Goal: Task Accomplishment & Management: Use online tool/utility

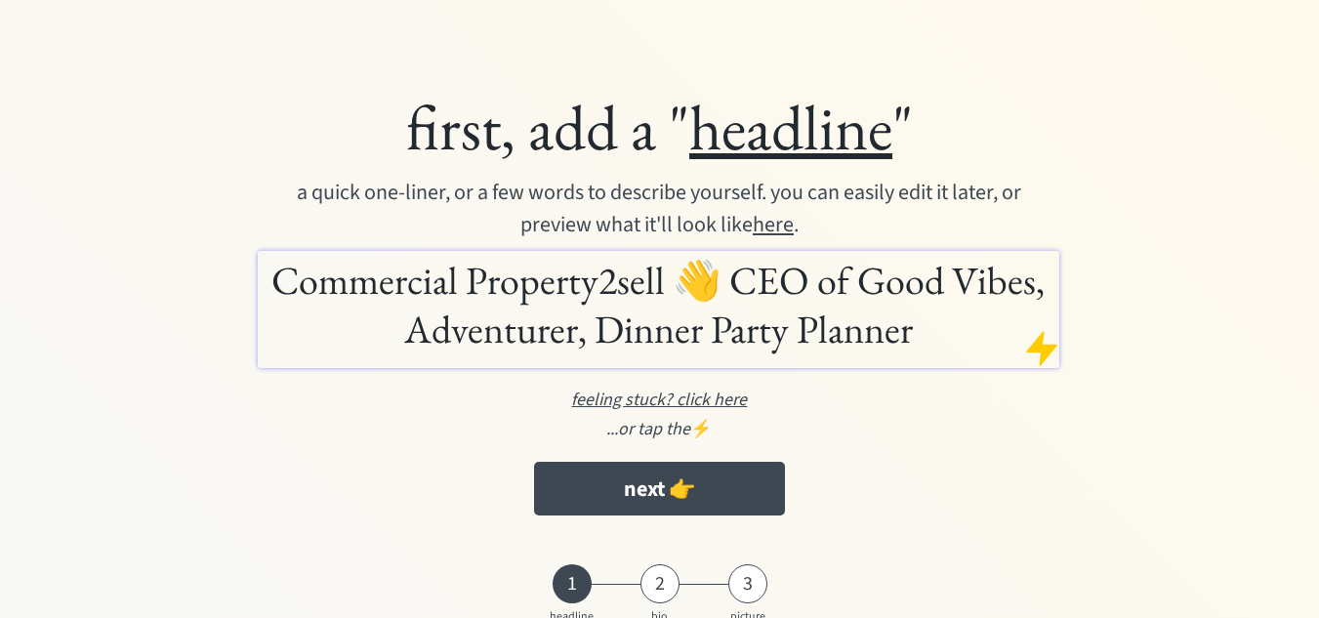
click at [921, 331] on h1 "Commercial Property2sell 👋 CEO of Good Vibes, Adventurer, Dinner Party Planner" at bounding box center [659, 305] width 792 height 98
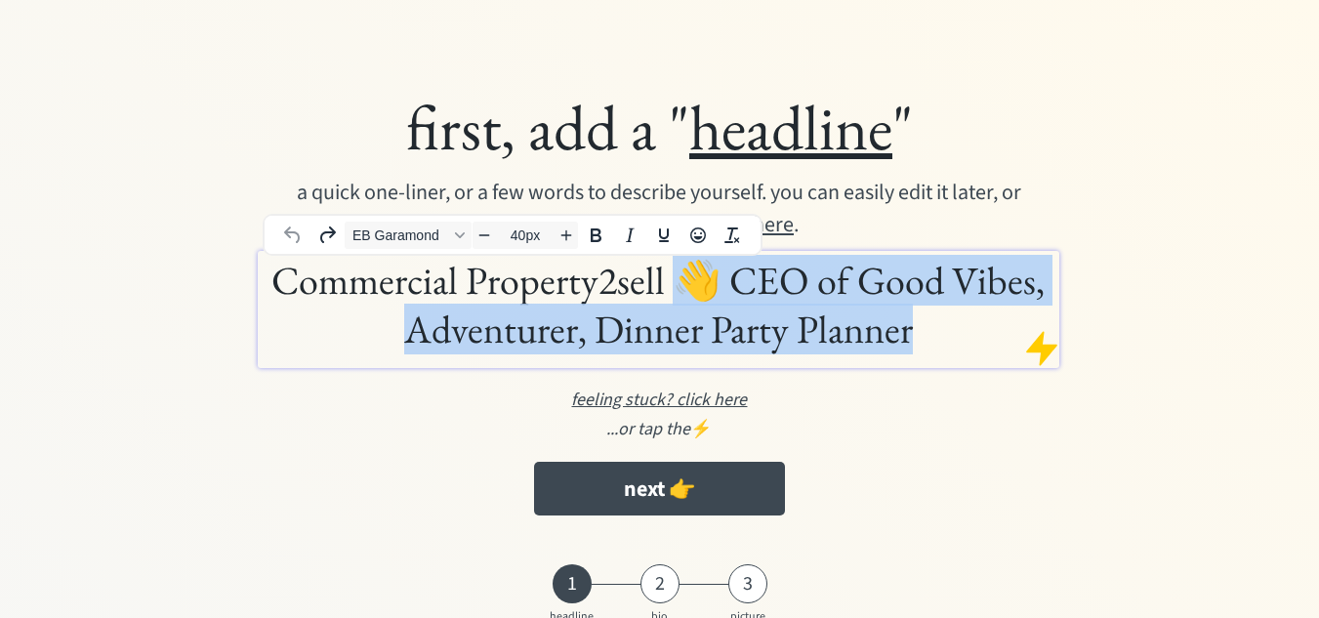
drag, startPoint x: 909, startPoint y: 340, endPoint x: 672, endPoint y: 283, distance: 244.0
click at [672, 283] on h1 "Commercial Property2sell 👋 CEO of Good Vibes, Adventurer, Dinner Party Planner" at bounding box center [659, 305] width 792 height 98
drag, startPoint x: 922, startPoint y: 337, endPoint x: 708, endPoint y: 284, distance: 220.3
click at [708, 284] on h1 "Commercial Property2sell 👋 CEO of Good Vibes, Adventurer, Dinner Party Planner" at bounding box center [659, 305] width 792 height 98
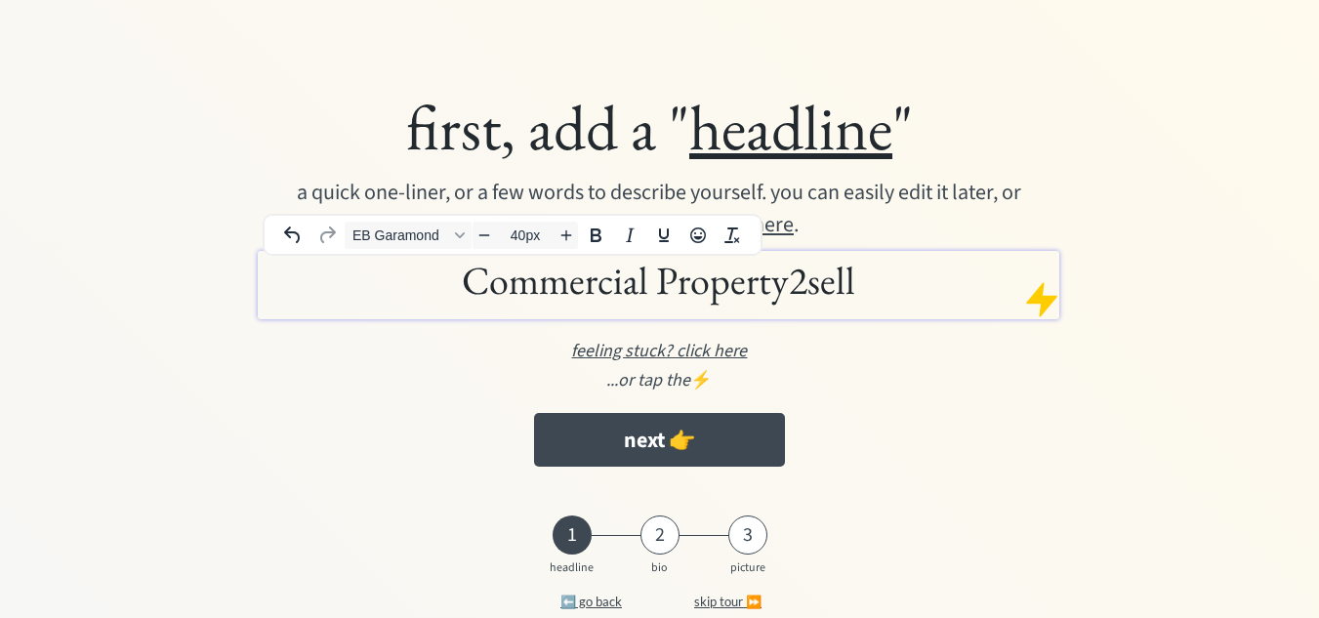
click at [914, 284] on h1 "Commercial Property2sell" at bounding box center [659, 280] width 792 height 49
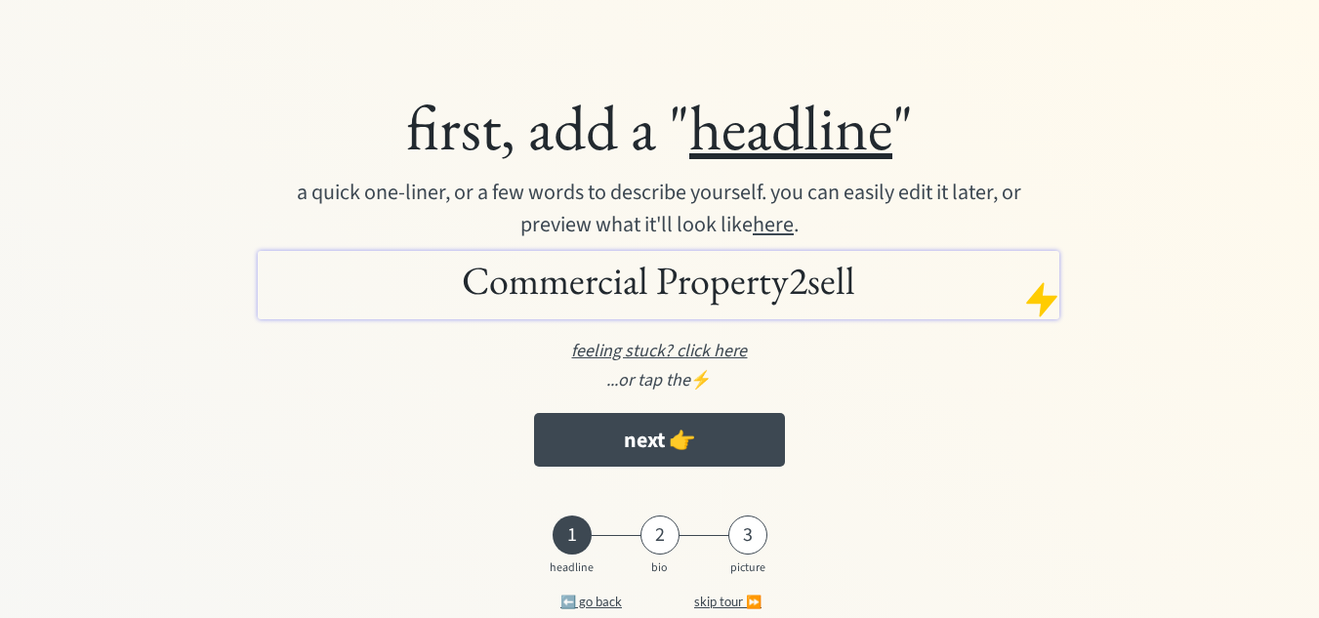
click at [942, 395] on div "first, add a " headline " a quick one-liner, or a few words to describe yoursel…" at bounding box center [659, 282] width 1024 height 408
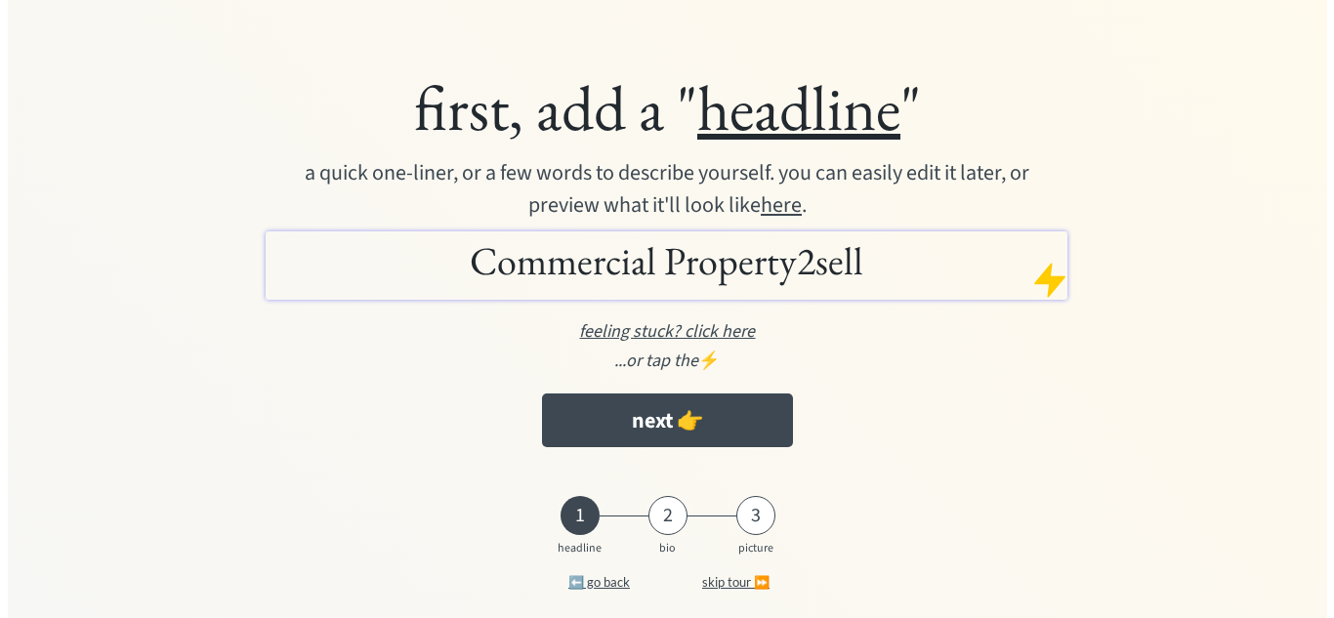
scroll to position [42, 0]
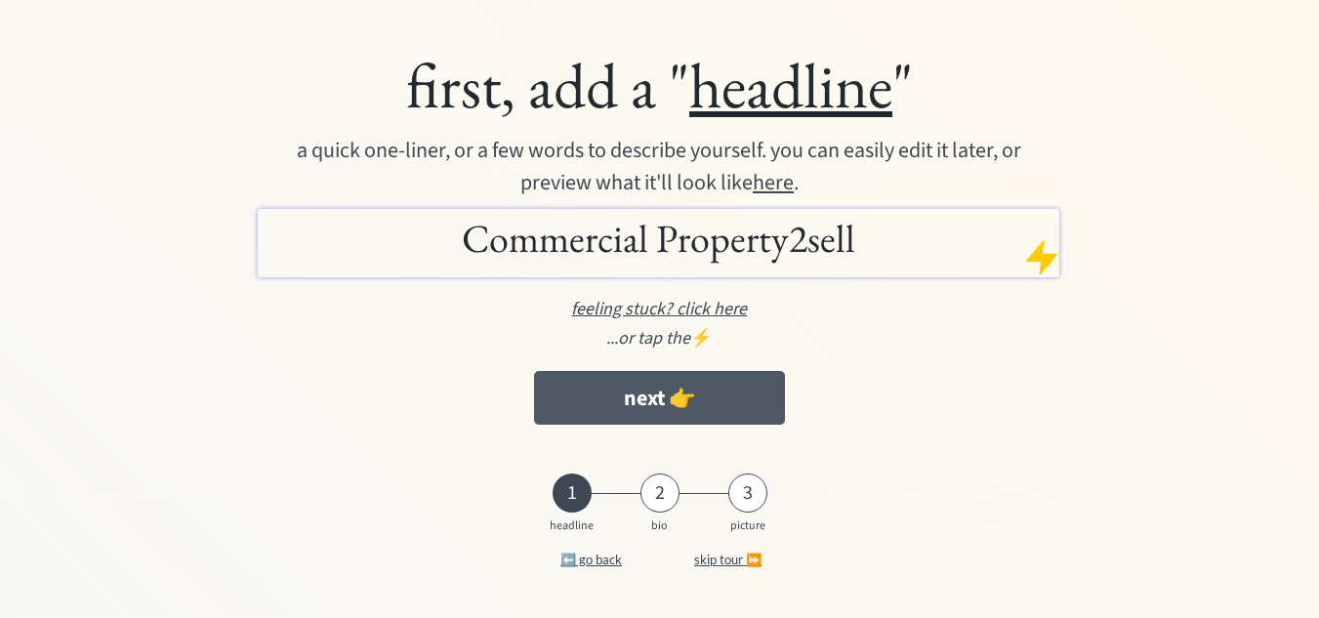
click at [695, 397] on button "next 👉" at bounding box center [659, 398] width 251 height 54
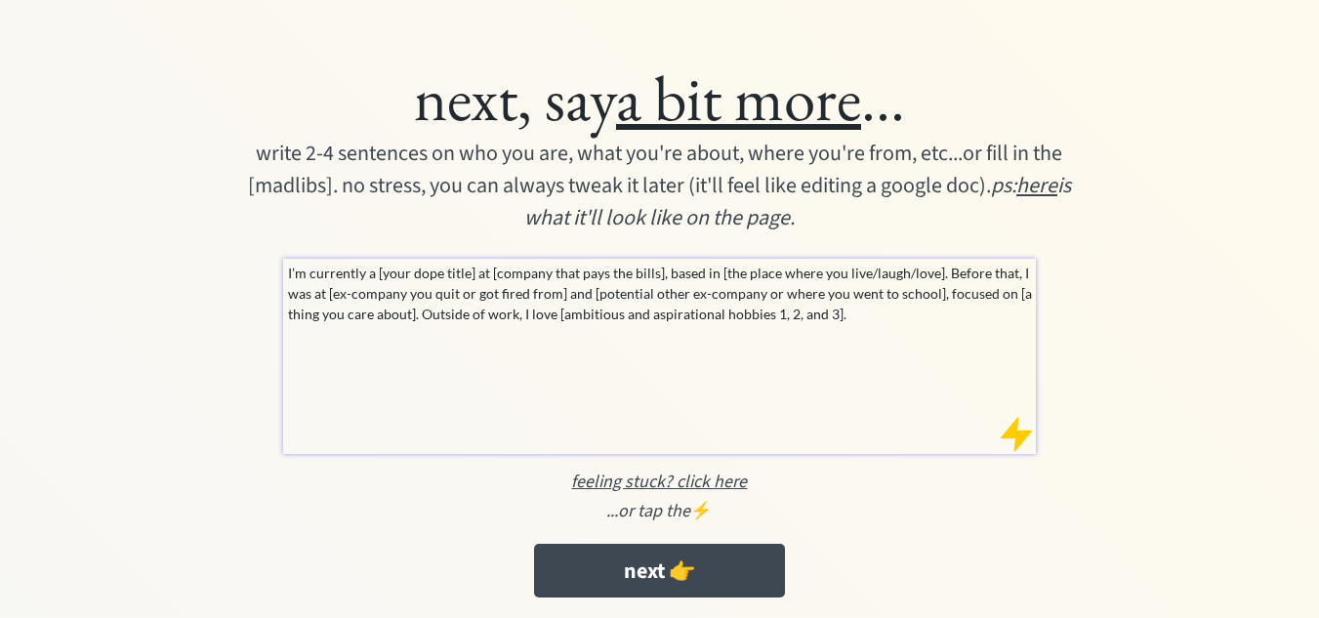
click at [629, 311] on p "I’m currently a [your dope title] at [company that pays the bills], based in [t…" at bounding box center [660, 294] width 745 height 62
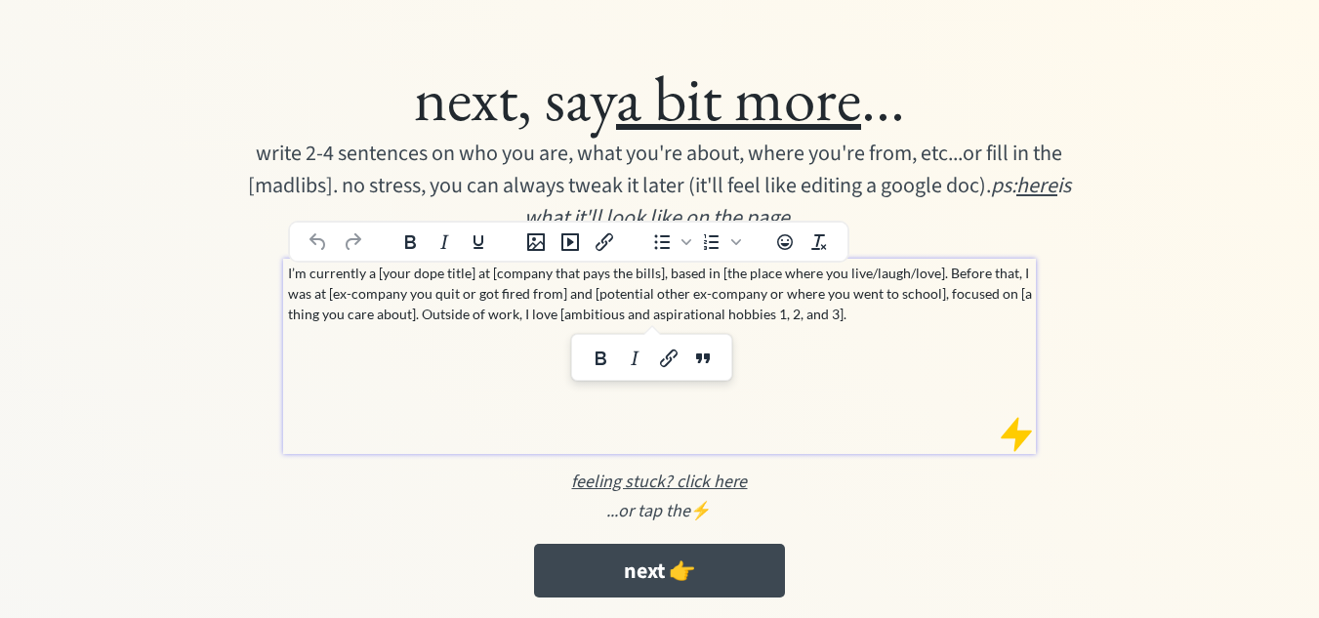
paste div
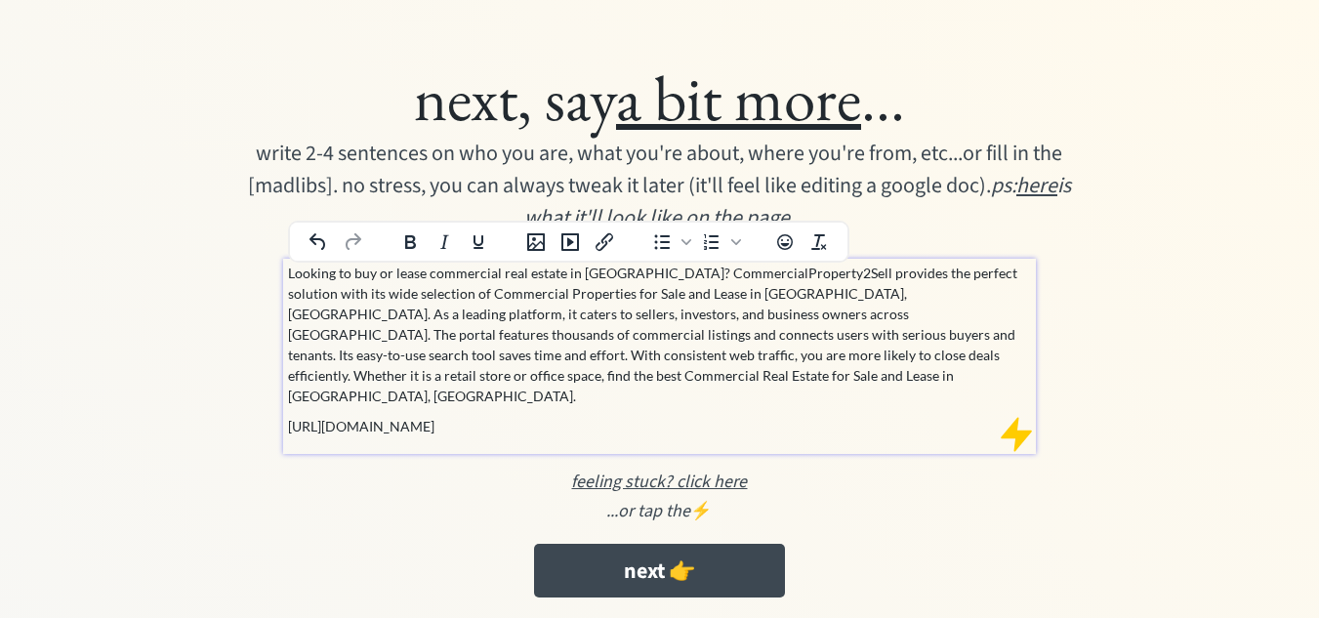
click at [484, 416] on p "https://www.commercialproperty2sell.com.au/real-estate/nsw/sydney" at bounding box center [660, 426] width 745 height 21
click at [609, 245] on icon "Insert/edit link" at bounding box center [604, 241] width 23 height 23
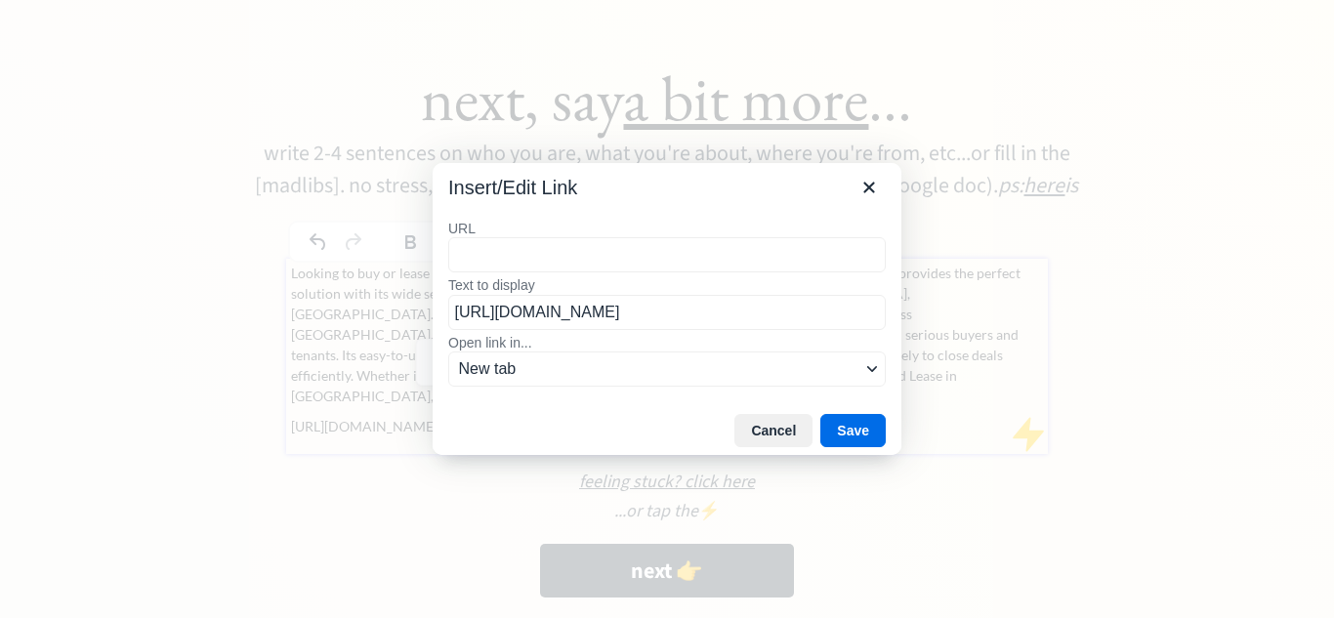
type input "https://www.commercialproperty2sell.com.au/real-estate/nsw/sydney"
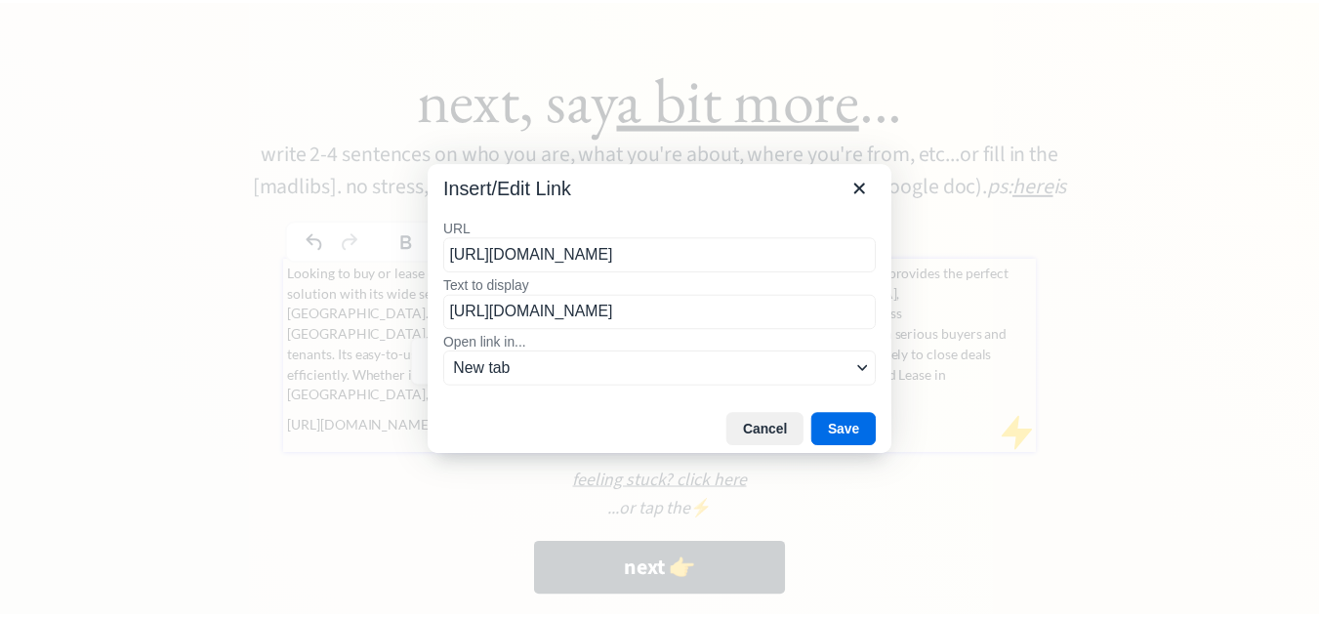
scroll to position [0, 53]
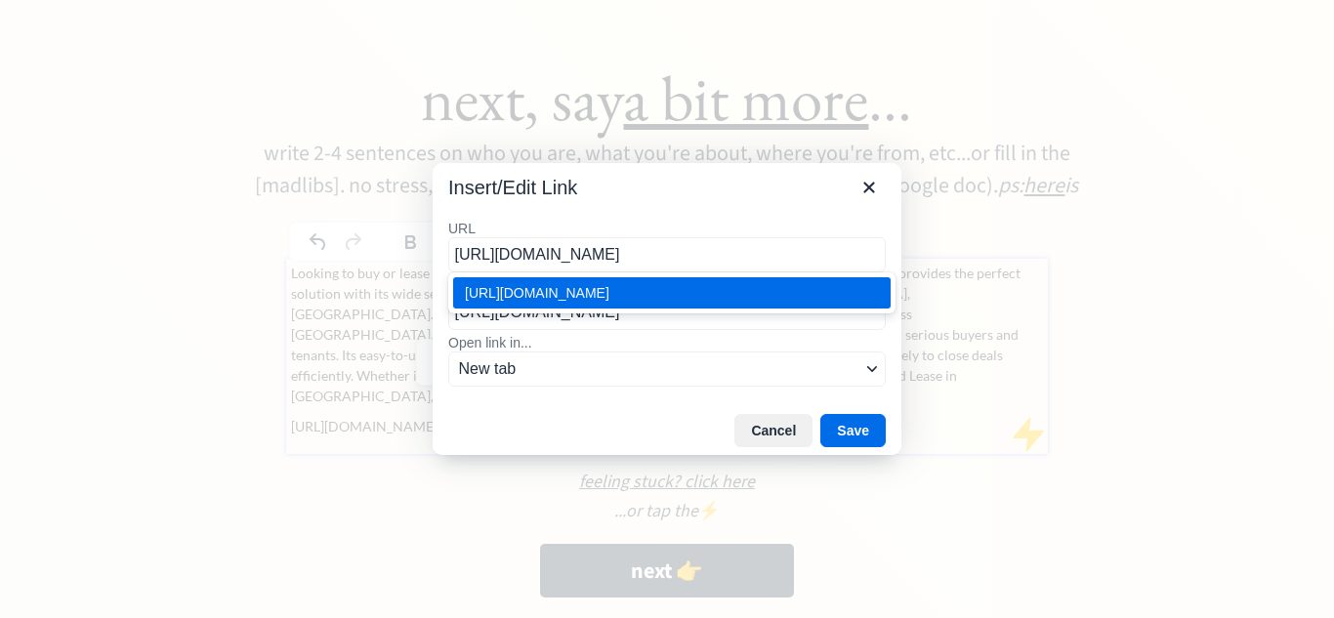
click at [658, 302] on div "https://www.commercialproperty2sell.com.au/real-estate/nsw/sydney" at bounding box center [674, 292] width 418 height 23
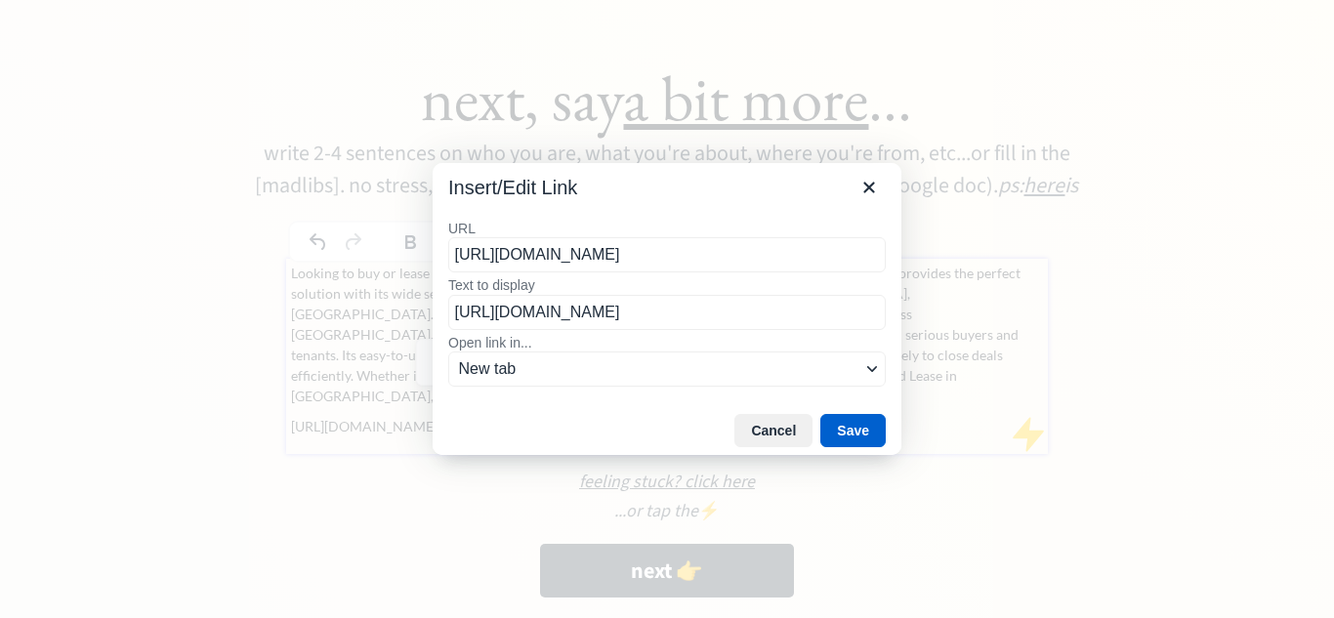
click at [850, 424] on button "Save" at bounding box center [852, 430] width 65 height 33
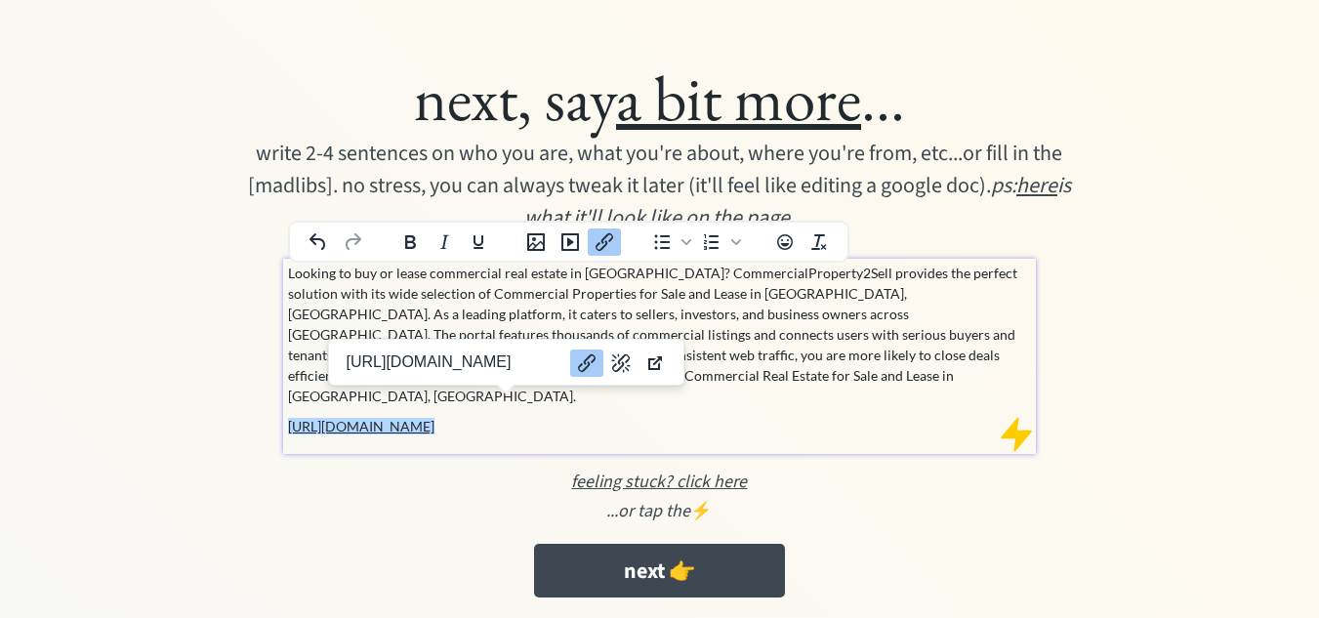
click at [750, 416] on p "[URL][DOMAIN_NAME]" at bounding box center [660, 426] width 745 height 21
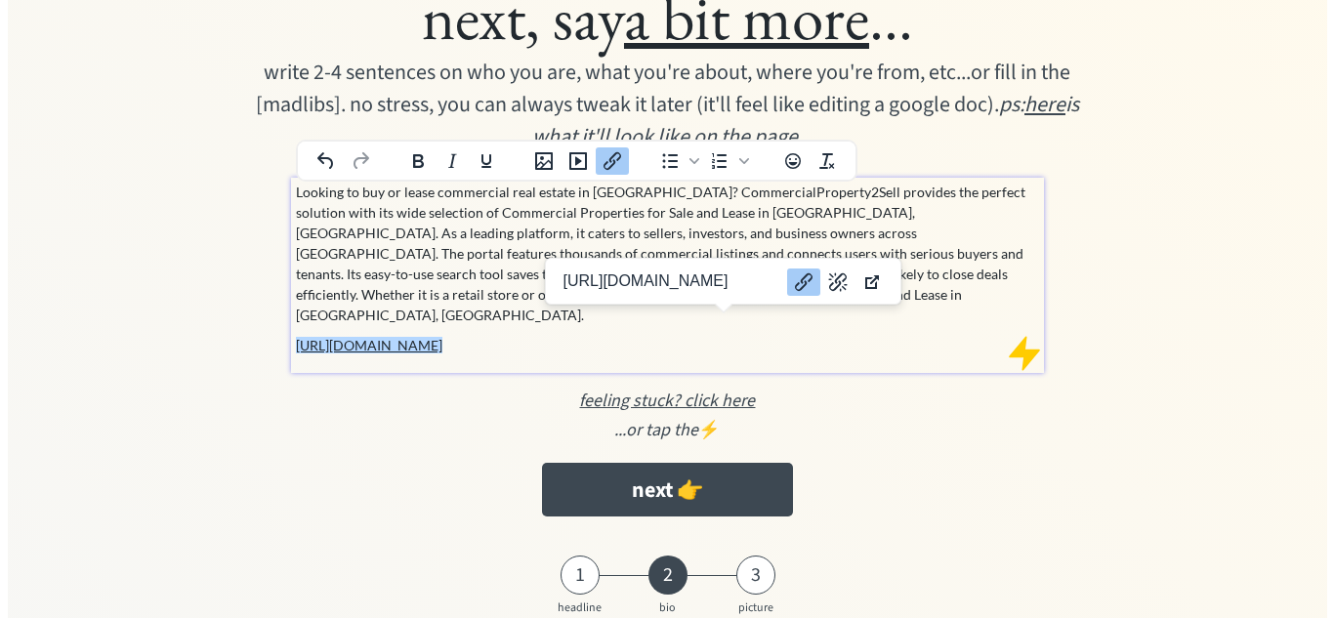
scroll to position [98, 0]
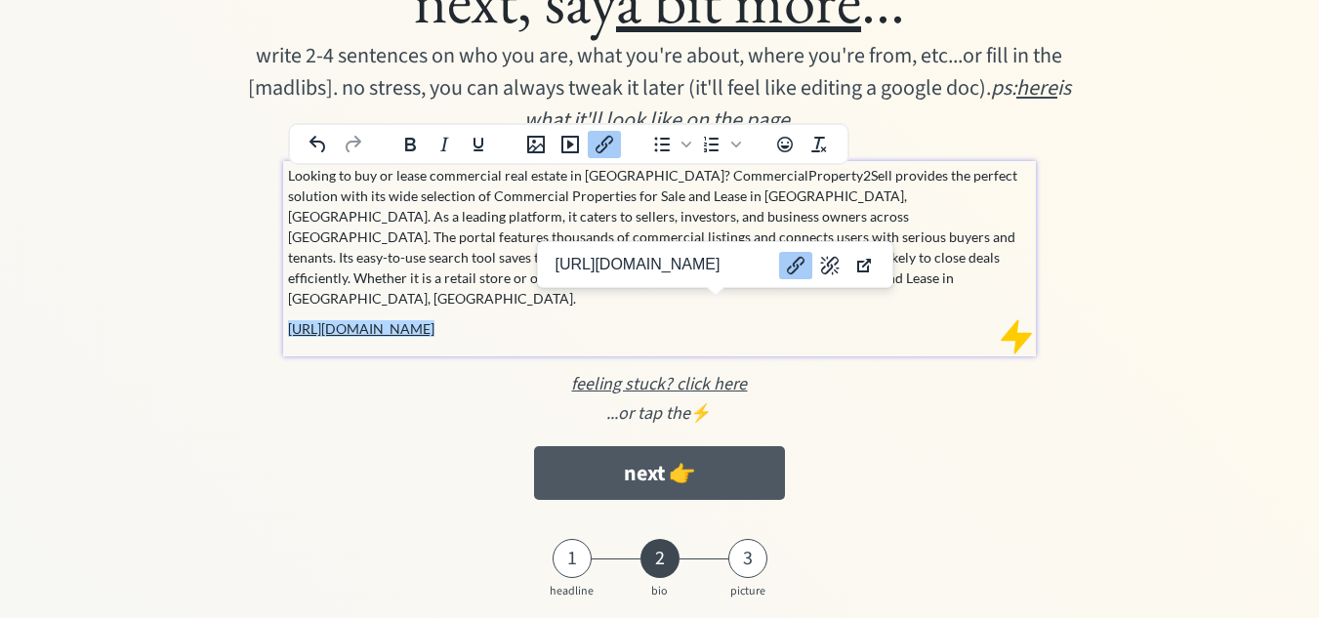
click at [684, 459] on button "next 👉" at bounding box center [659, 473] width 251 height 54
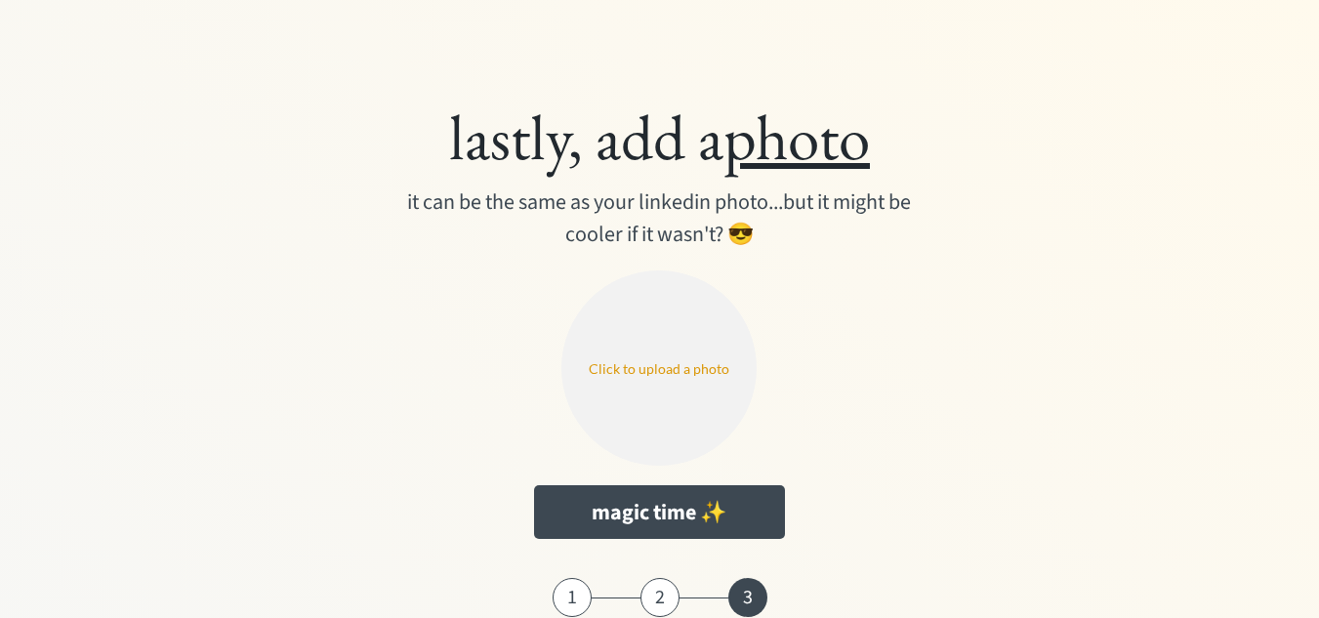
click at [676, 369] on input "file" at bounding box center [659, 368] width 195 height 195
type input "C:\fakepath\commercialproperty2sell.png"
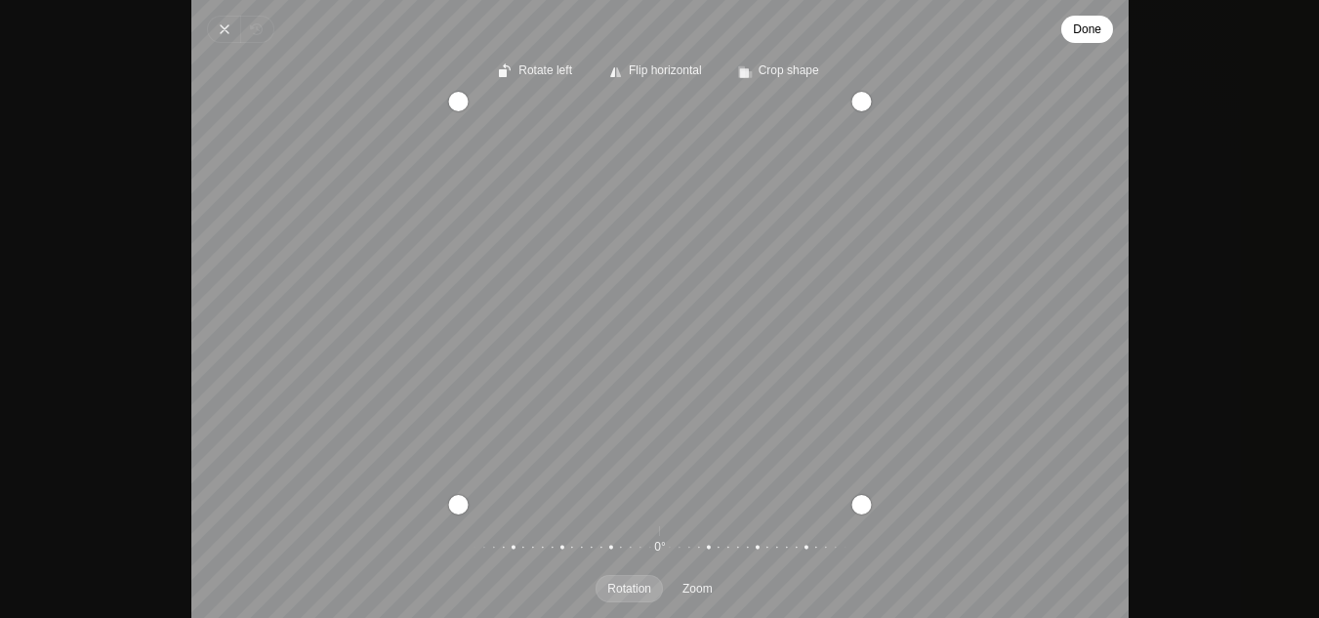
click at [1083, 28] on span "Done" at bounding box center [1087, 29] width 28 height 23
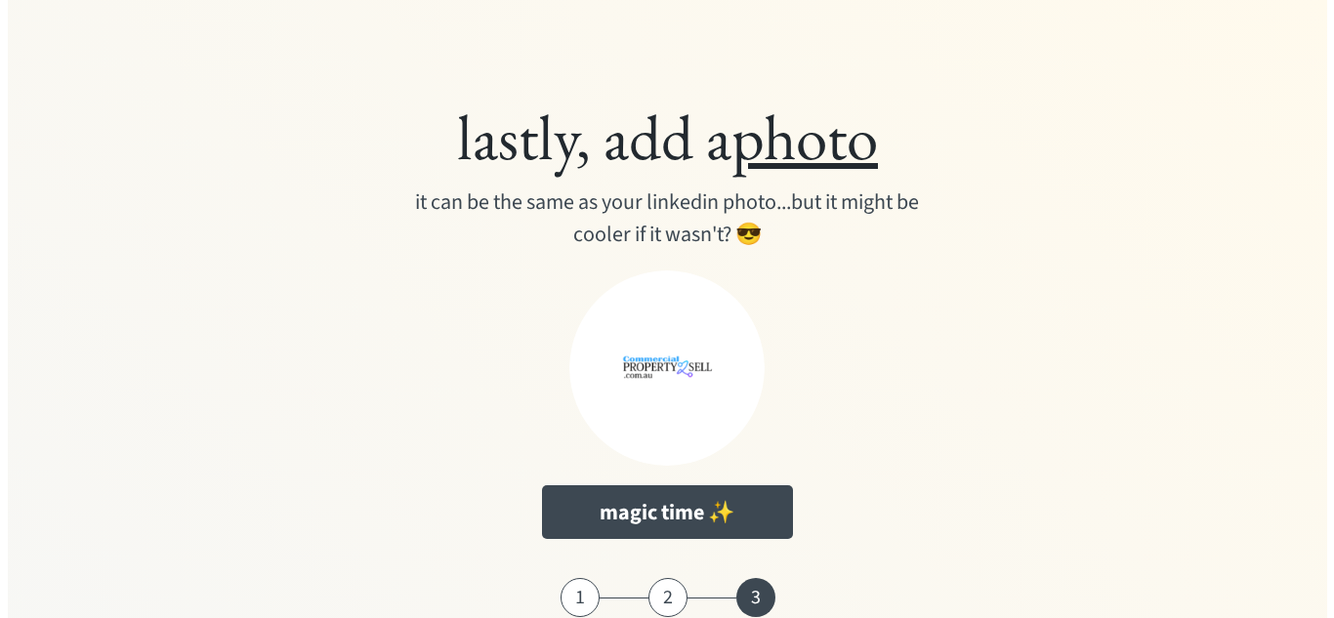
scroll to position [52, 0]
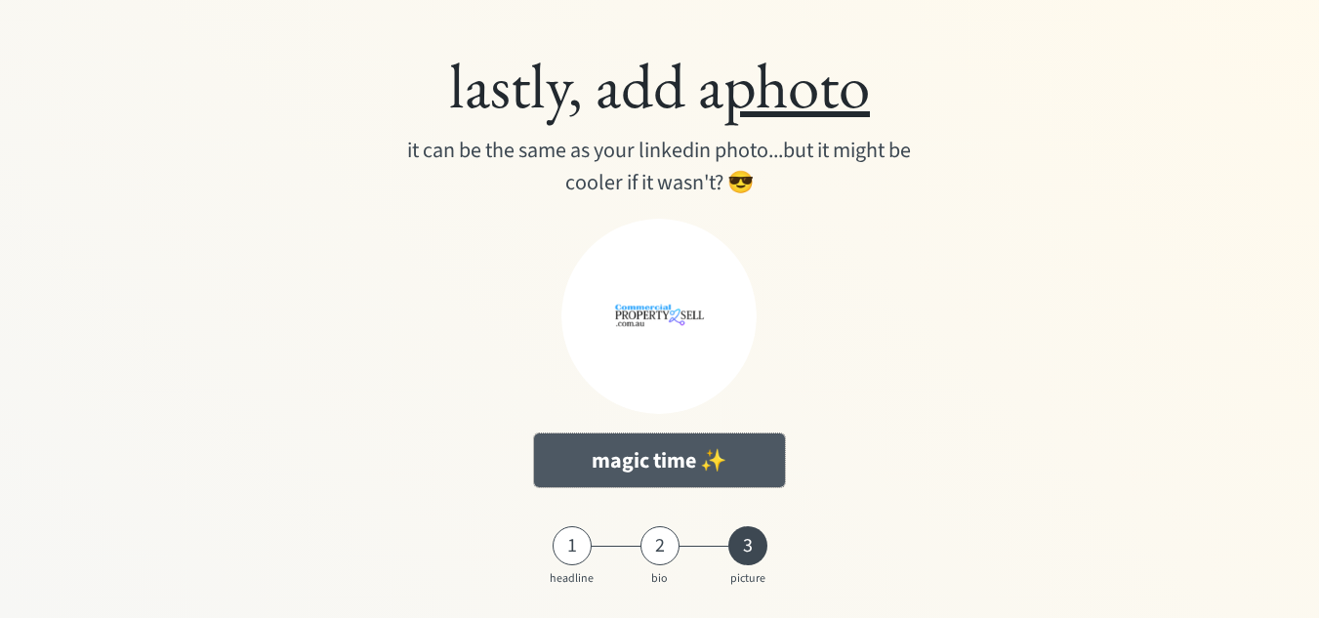
click at [747, 451] on button "magic time ✨" at bounding box center [659, 461] width 251 height 54
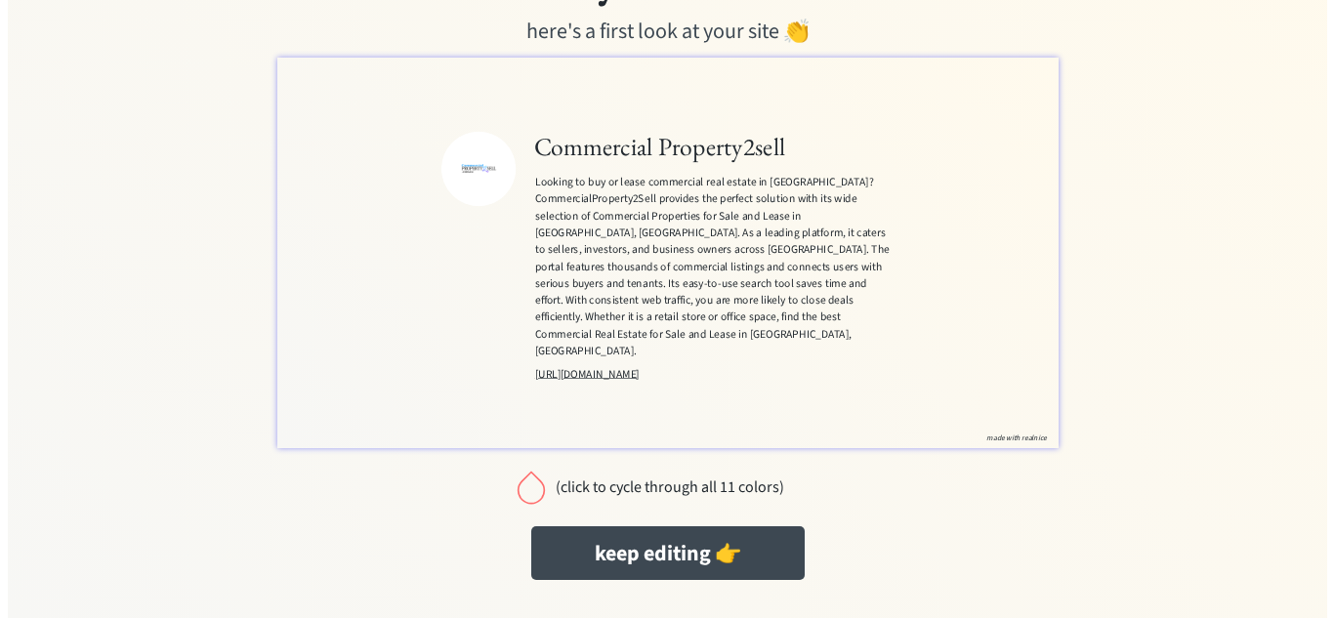
scroll to position [104, 0]
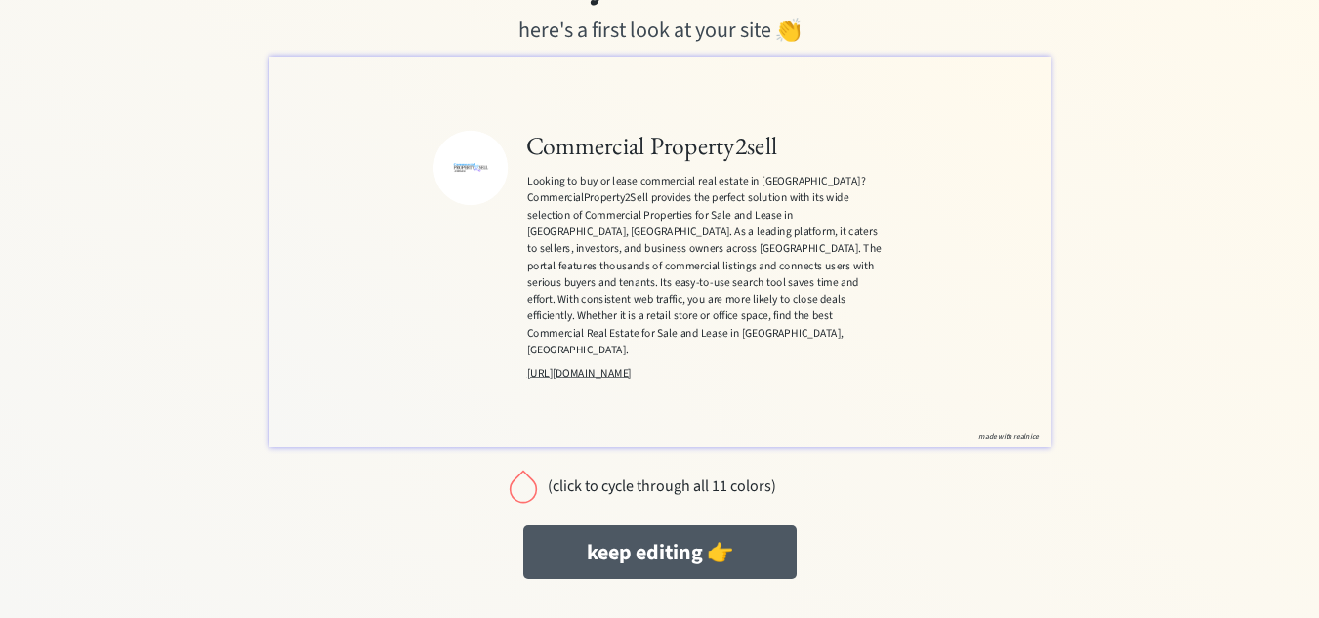
click at [729, 546] on button "keep editing 👉" at bounding box center [659, 552] width 273 height 54
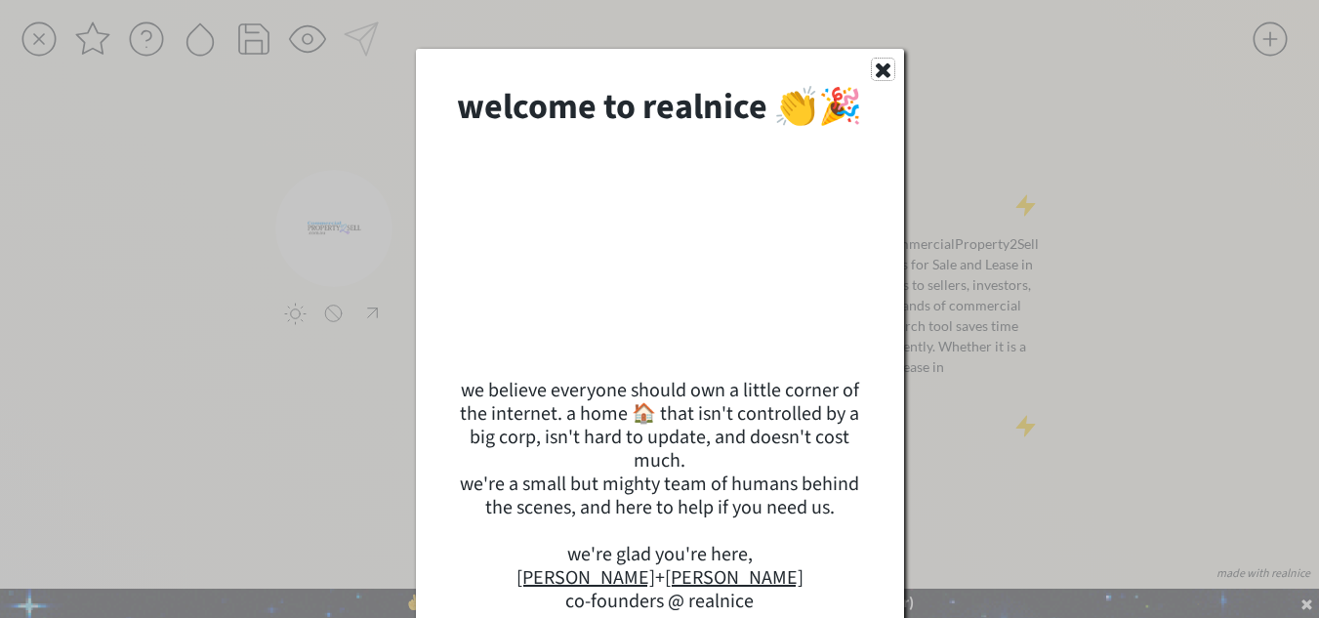
click at [890, 61] on icon at bounding box center [883, 69] width 22 height 21
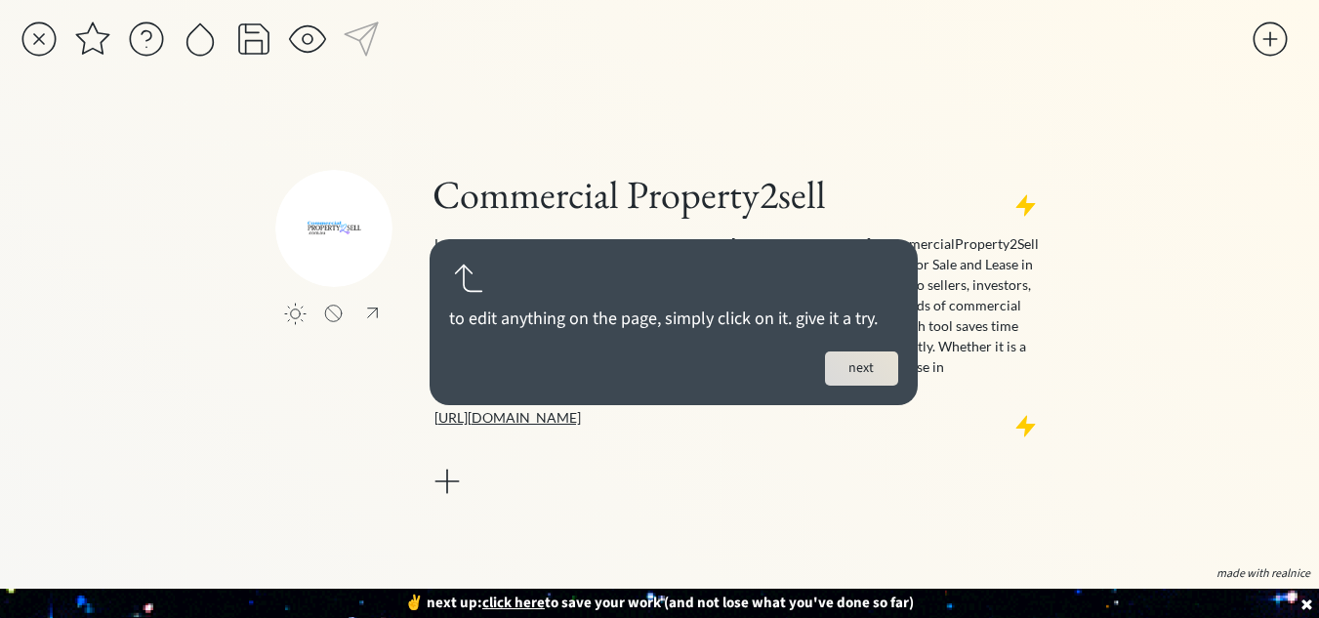
click at [846, 369] on button "next" at bounding box center [861, 369] width 73 height 34
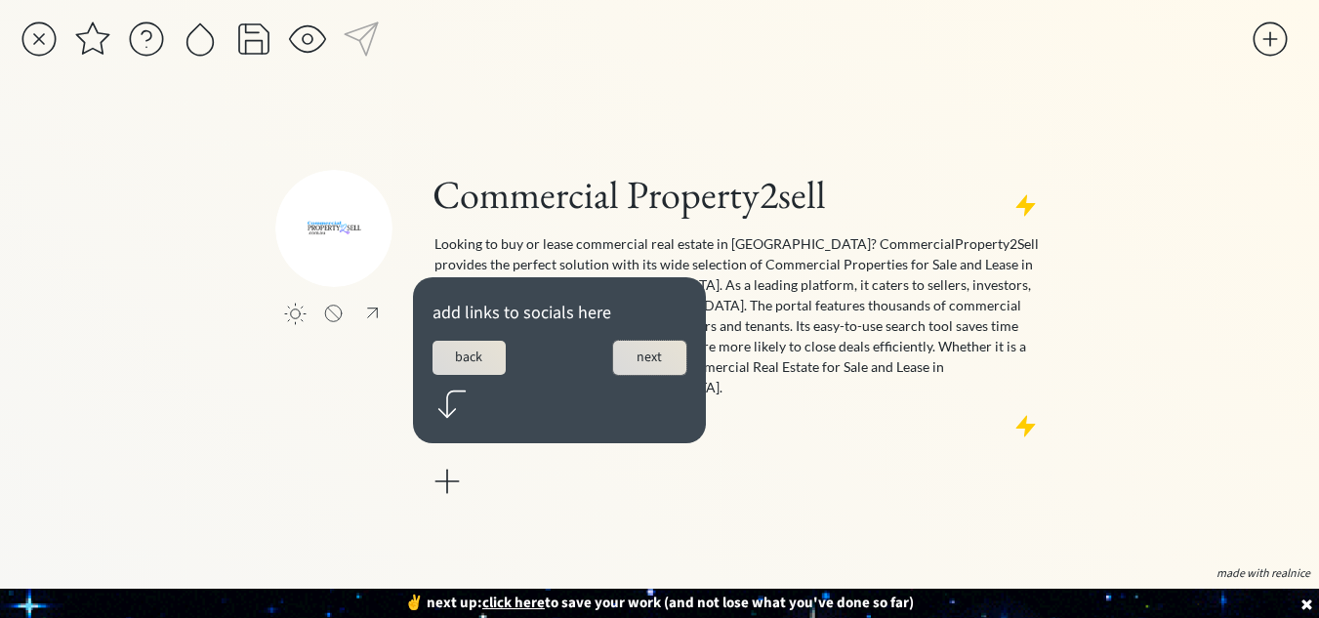
click at [636, 360] on button "next" at bounding box center [649, 358] width 73 height 34
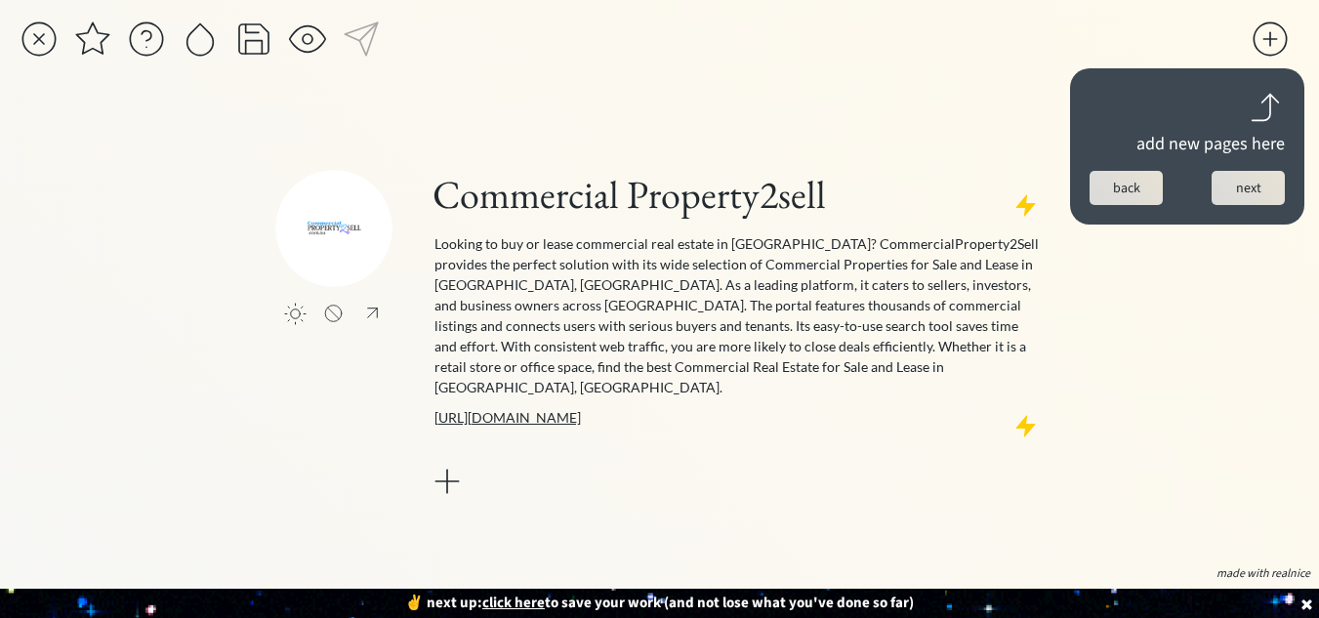
click at [1252, 179] on button "next" at bounding box center [1248, 188] width 73 height 34
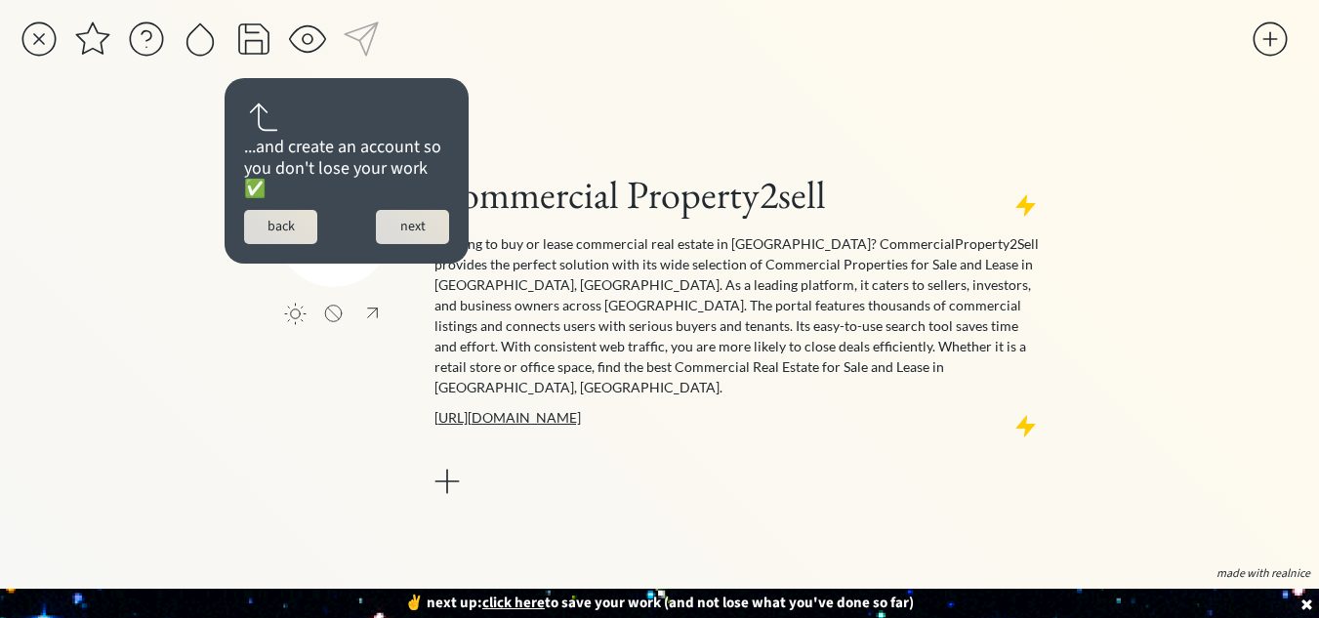
click at [419, 227] on button "next" at bounding box center [412, 227] width 73 height 34
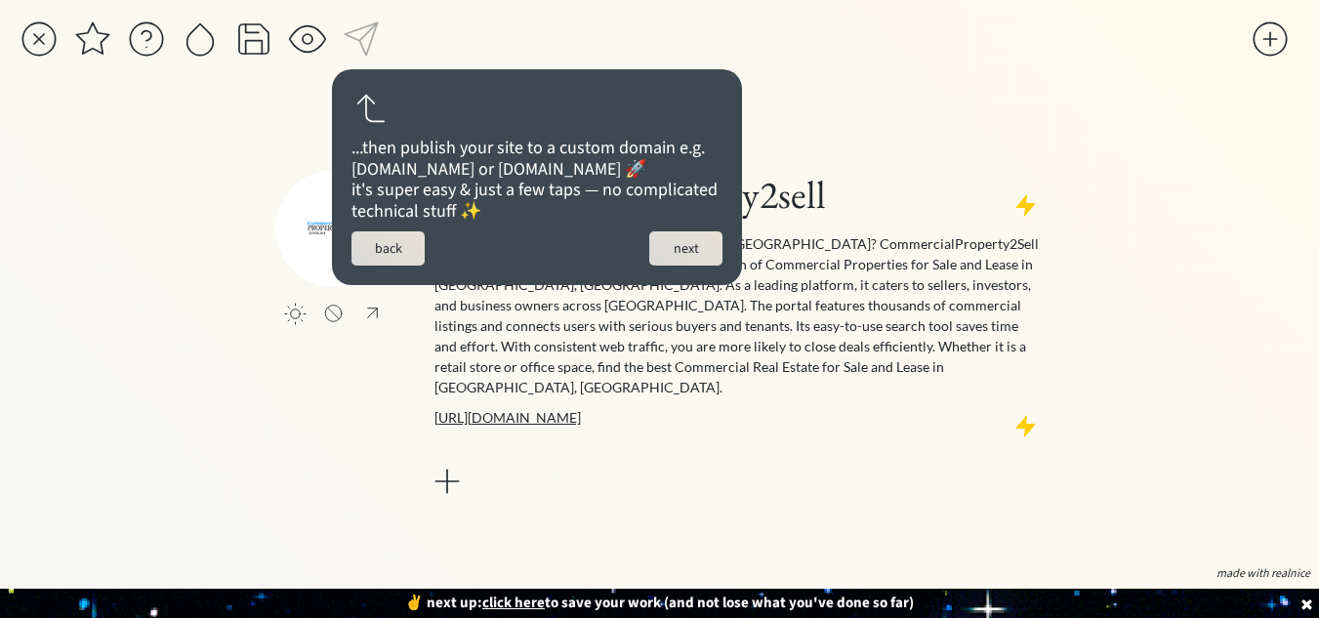
click at [687, 266] on button "next" at bounding box center [685, 248] width 73 height 34
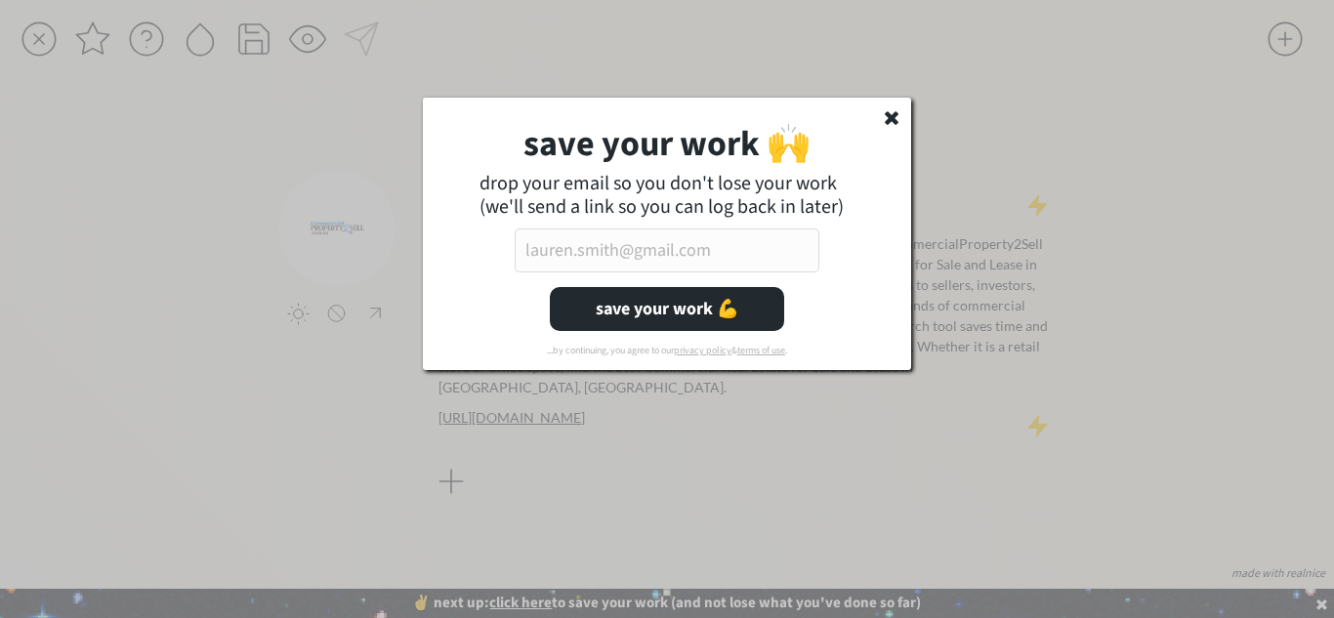
click at [623, 255] on input "email" at bounding box center [667, 251] width 305 height 44
paste input "[EMAIL_ADDRESS][DOMAIN_NAME]"
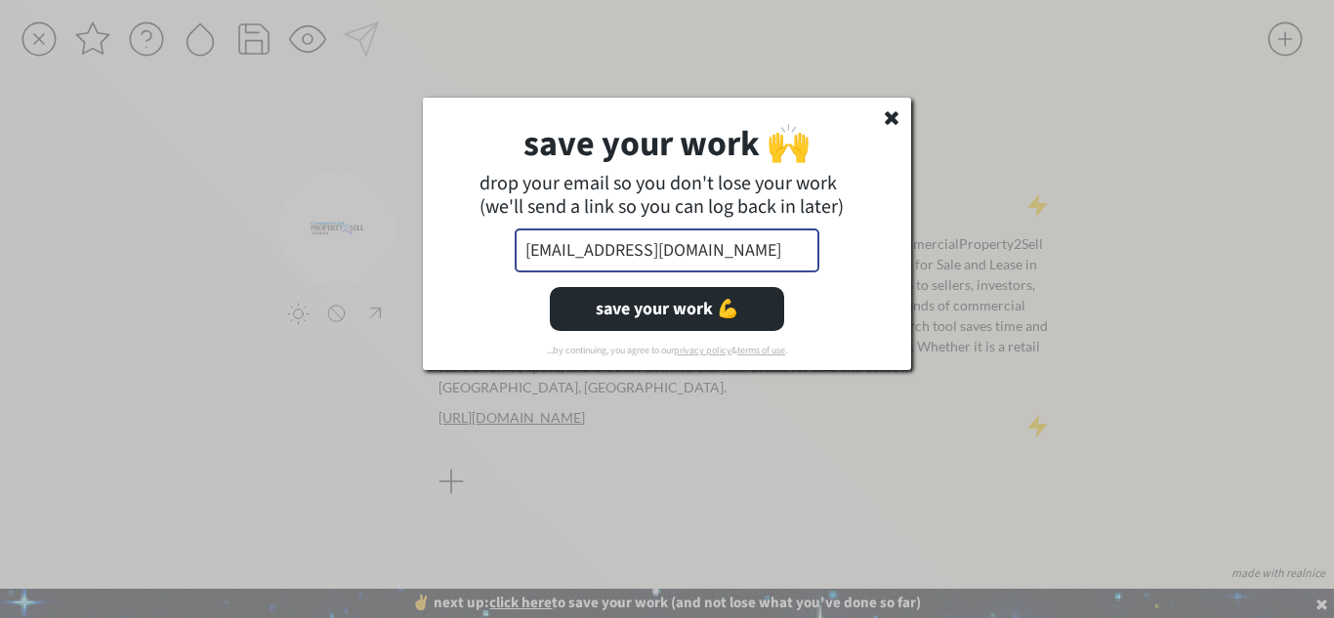
scroll to position [0, 24]
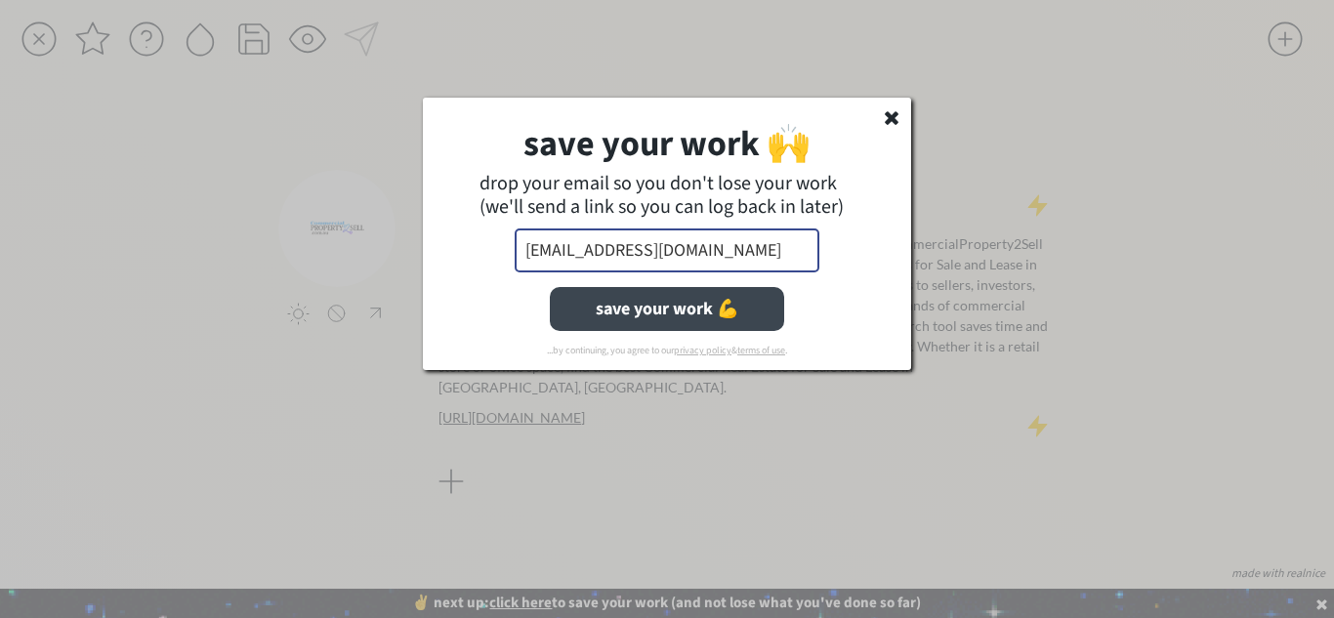
type input "[EMAIL_ADDRESS][DOMAIN_NAME]"
click at [629, 306] on button "save your work 💪" at bounding box center [667, 309] width 234 height 44
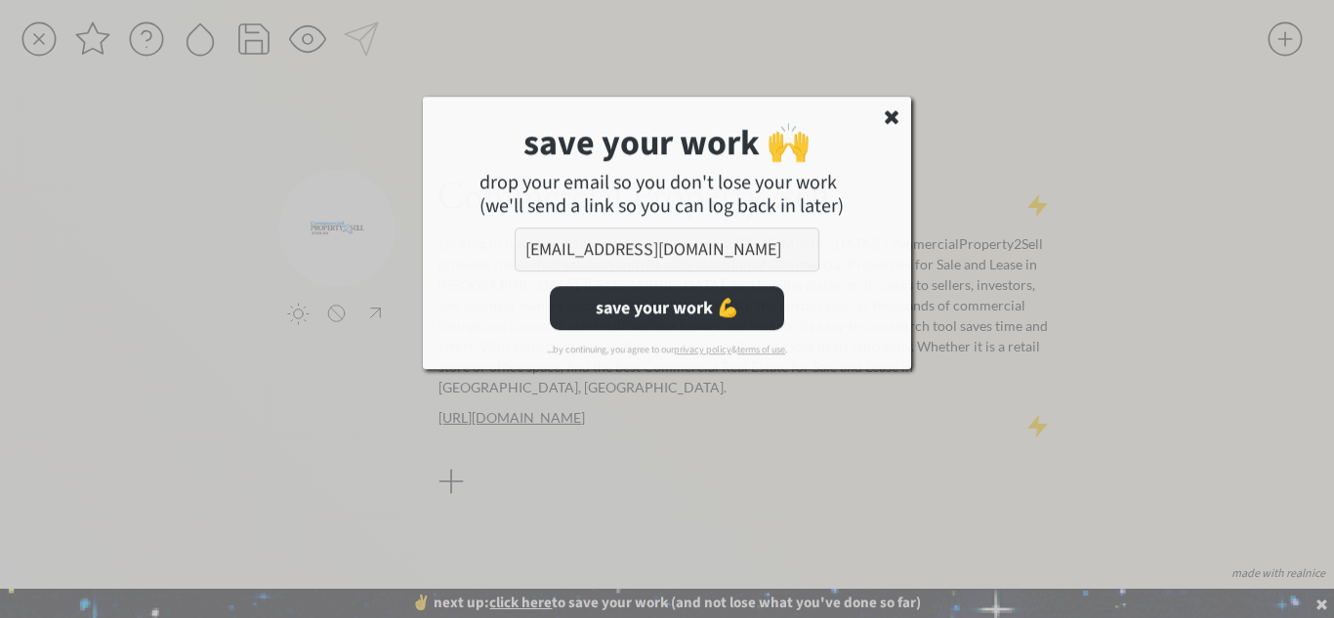
click at [675, 313] on div at bounding box center [667, 268] width 293 height 293
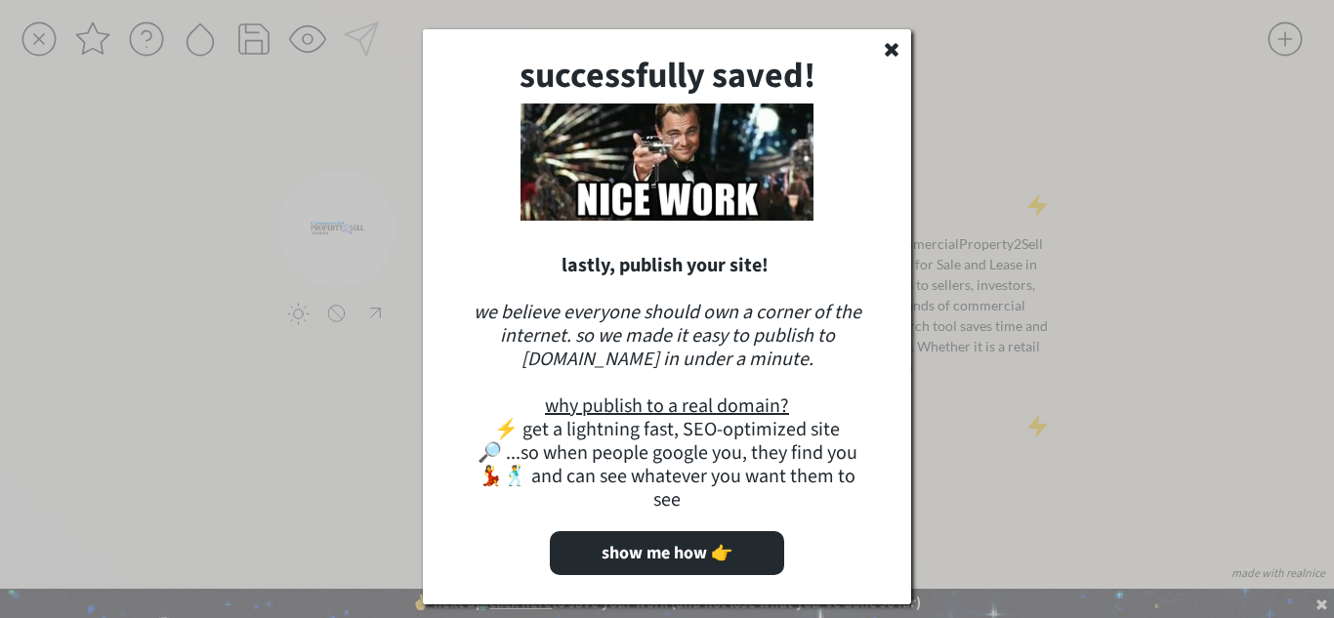
click at [889, 50] on use at bounding box center [892, 50] width 14 height 14
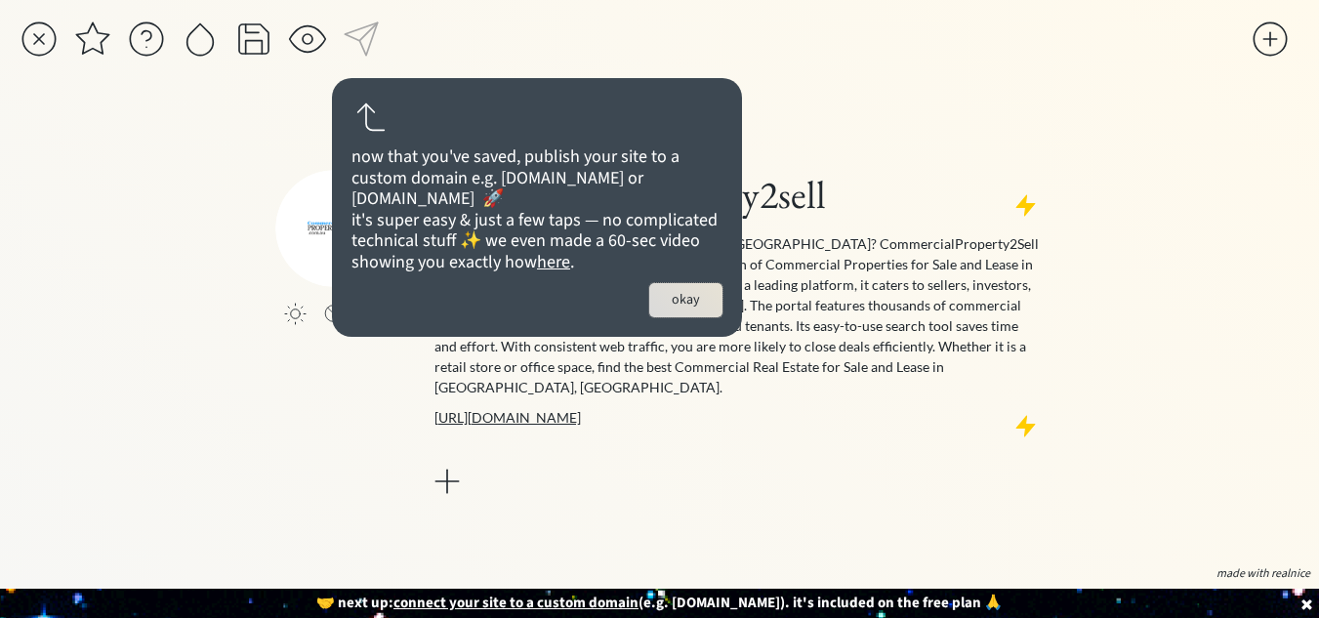
click at [689, 313] on button "okay" at bounding box center [685, 300] width 73 height 34
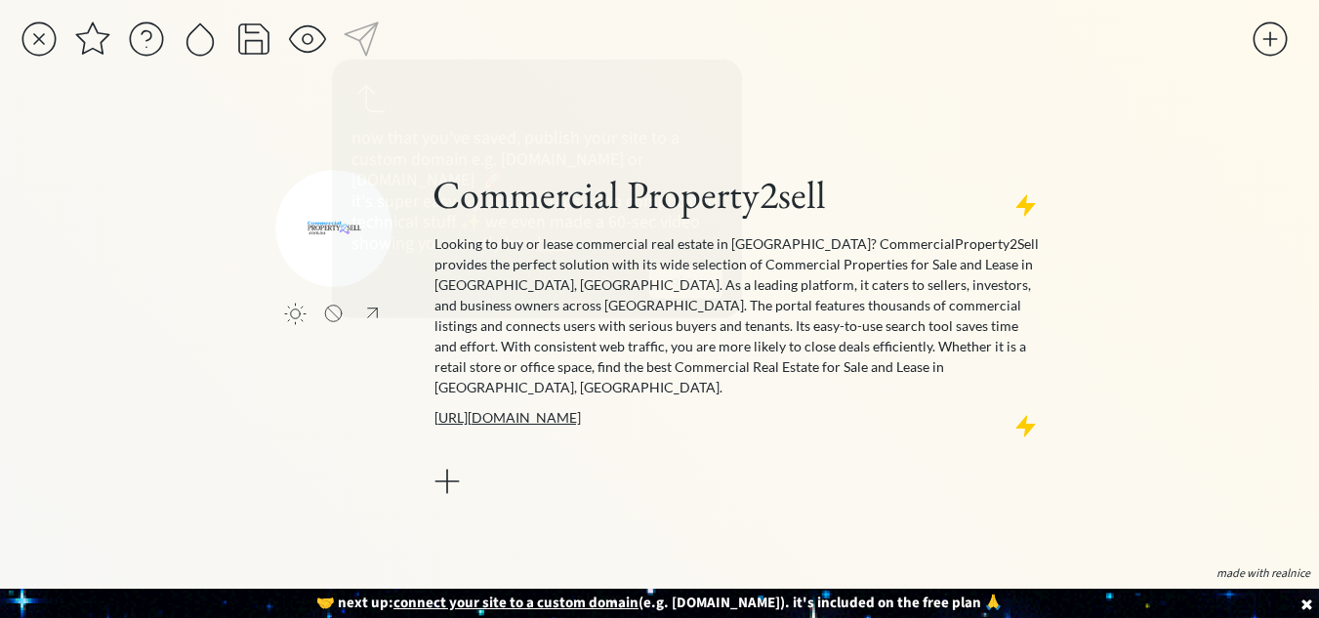
click at [450, 472] on div at bounding box center [447, 481] width 39 height 39
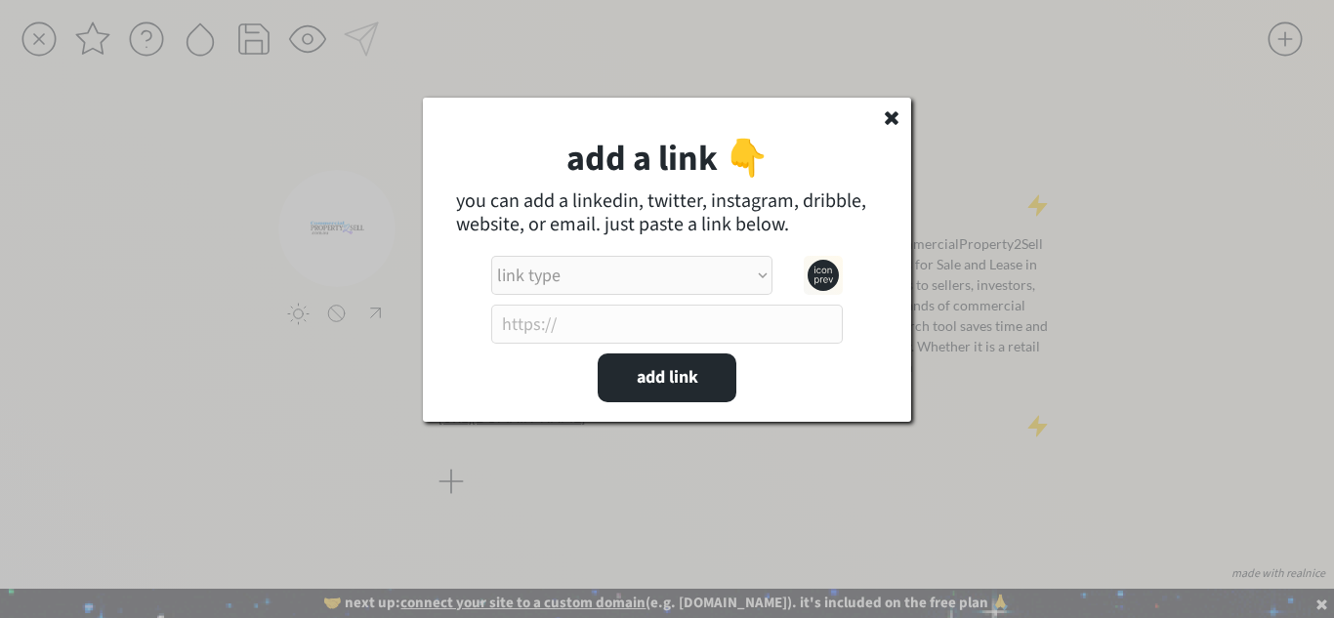
click at [592, 272] on select "link type apple music apple podcasts beehiiv behance bluesky calendar discord d…" at bounding box center [631, 275] width 281 height 39
select select ""facebook0""
click at [491, 256] on select "link type apple music apple podcasts beehiiv behance bluesky calendar discord d…" at bounding box center [631, 275] width 281 height 39
click at [631, 331] on input "input" at bounding box center [667, 324] width 352 height 39
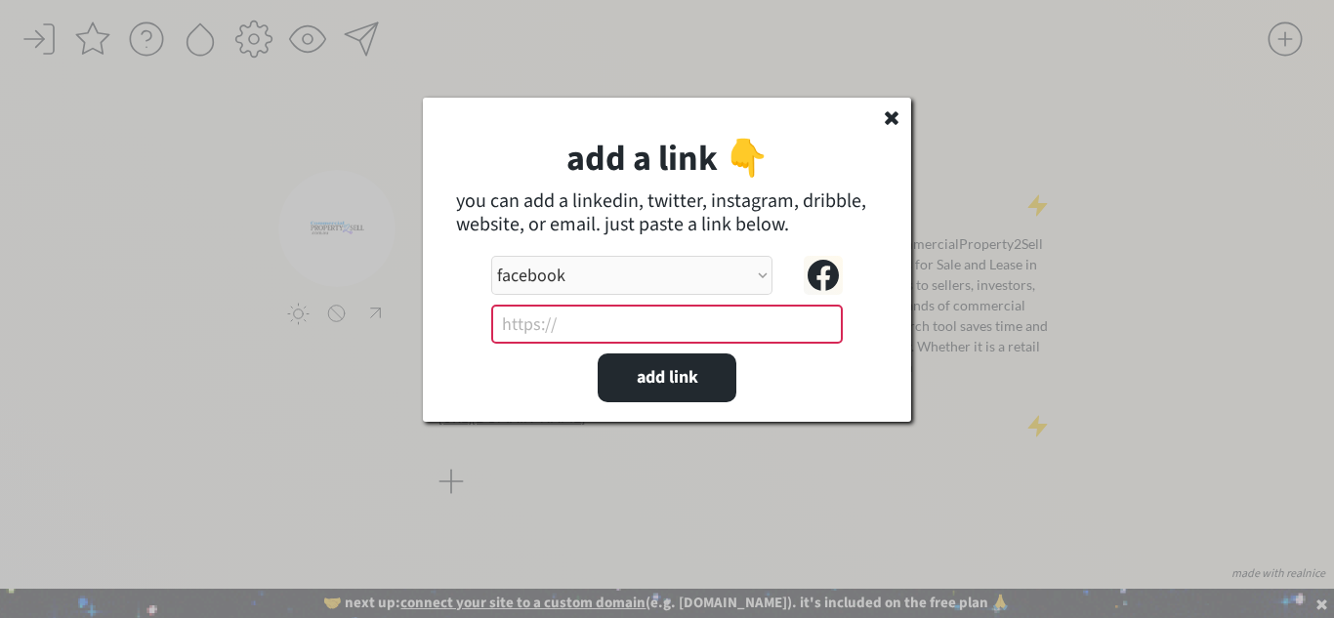
paste input "[URL][DOMAIN_NAME]"
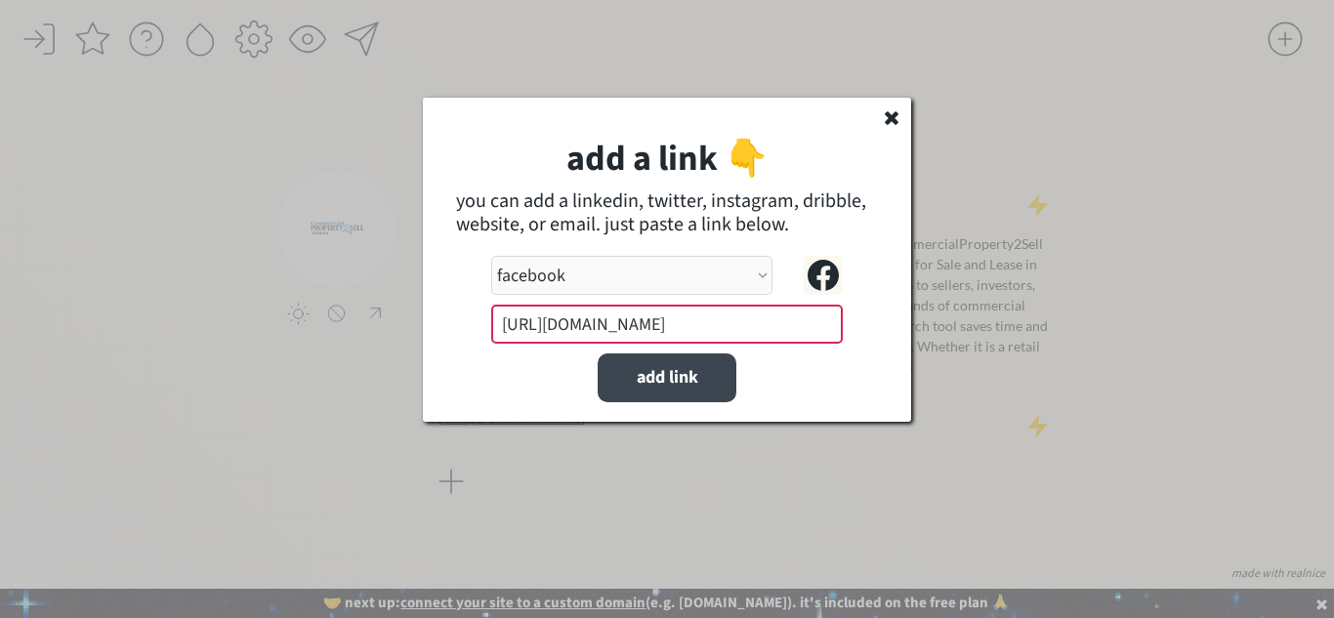
type input "[URL][DOMAIN_NAME]"
click at [670, 366] on button "add link" at bounding box center [667, 378] width 139 height 49
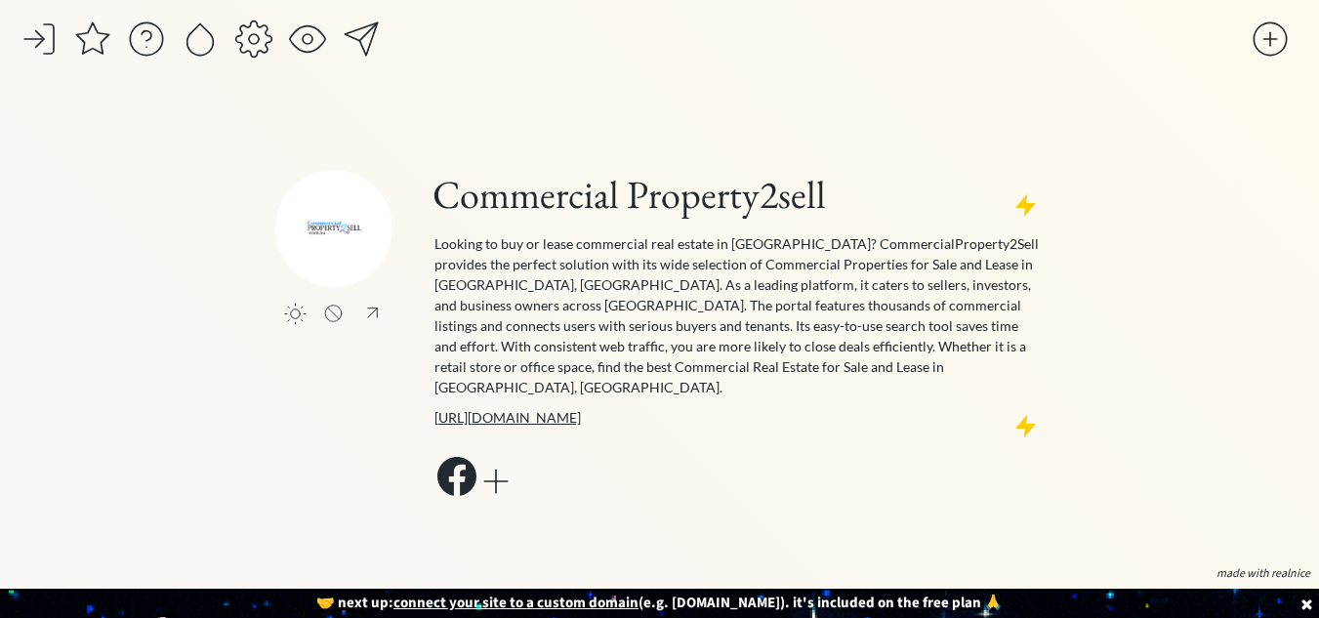
click at [507, 471] on div at bounding box center [496, 481] width 39 height 39
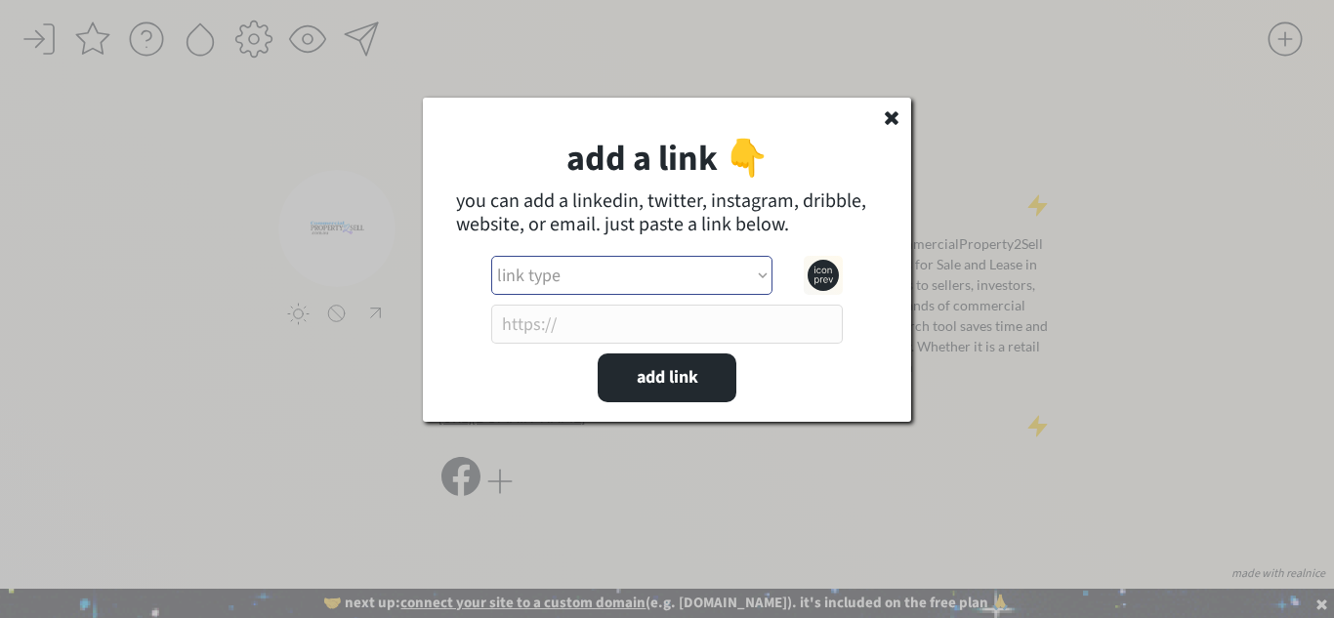
click at [598, 278] on select "link type apple music apple podcasts beehiiv behance bluesky calendar discord d…" at bounding box center [631, 275] width 281 height 39
select select ""facebook""
click at [491, 256] on select "link type apple music apple podcasts beehiiv behance bluesky calendar discord d…" at bounding box center [631, 275] width 281 height 39
click at [572, 326] on input "input" at bounding box center [667, 324] width 352 height 39
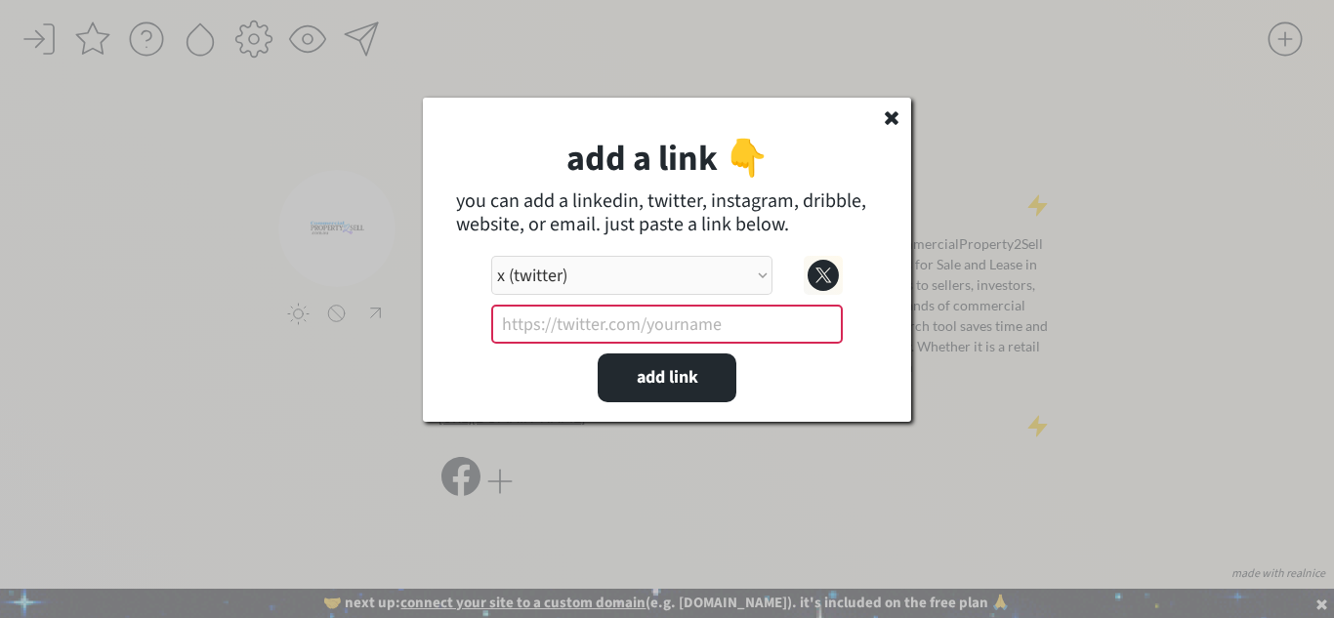
paste input "[URL][DOMAIN_NAME]"
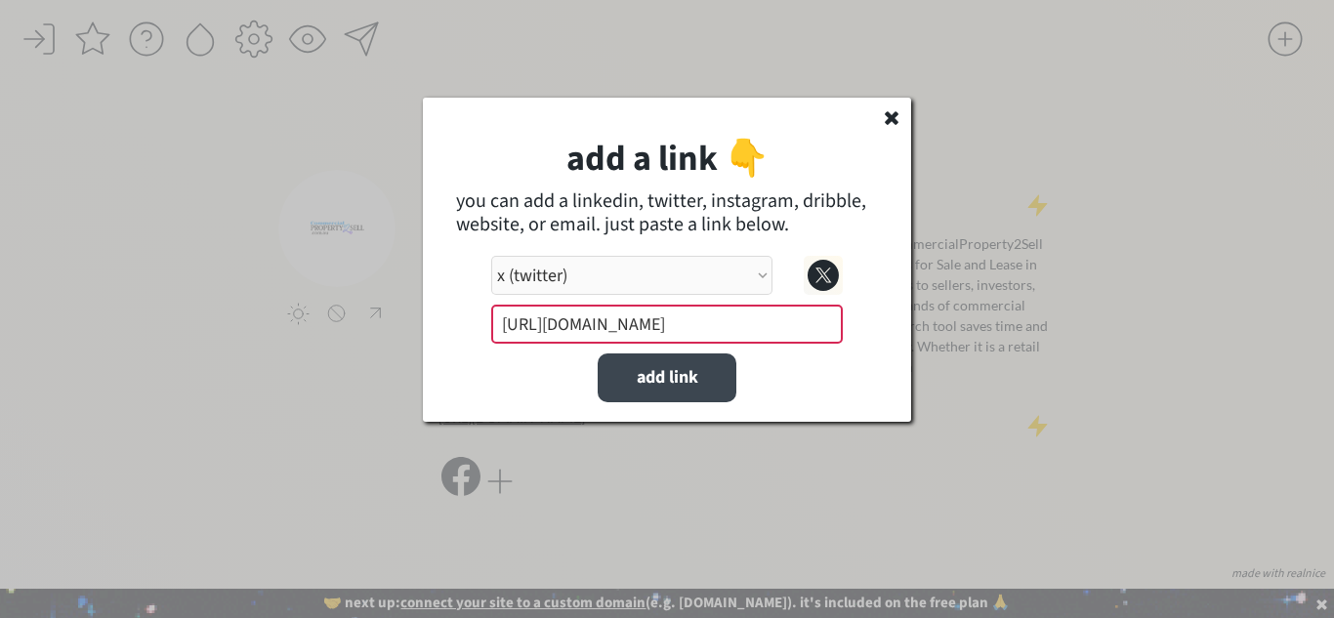
type input "[URL][DOMAIN_NAME]"
click at [676, 373] on button "add link" at bounding box center [667, 378] width 139 height 49
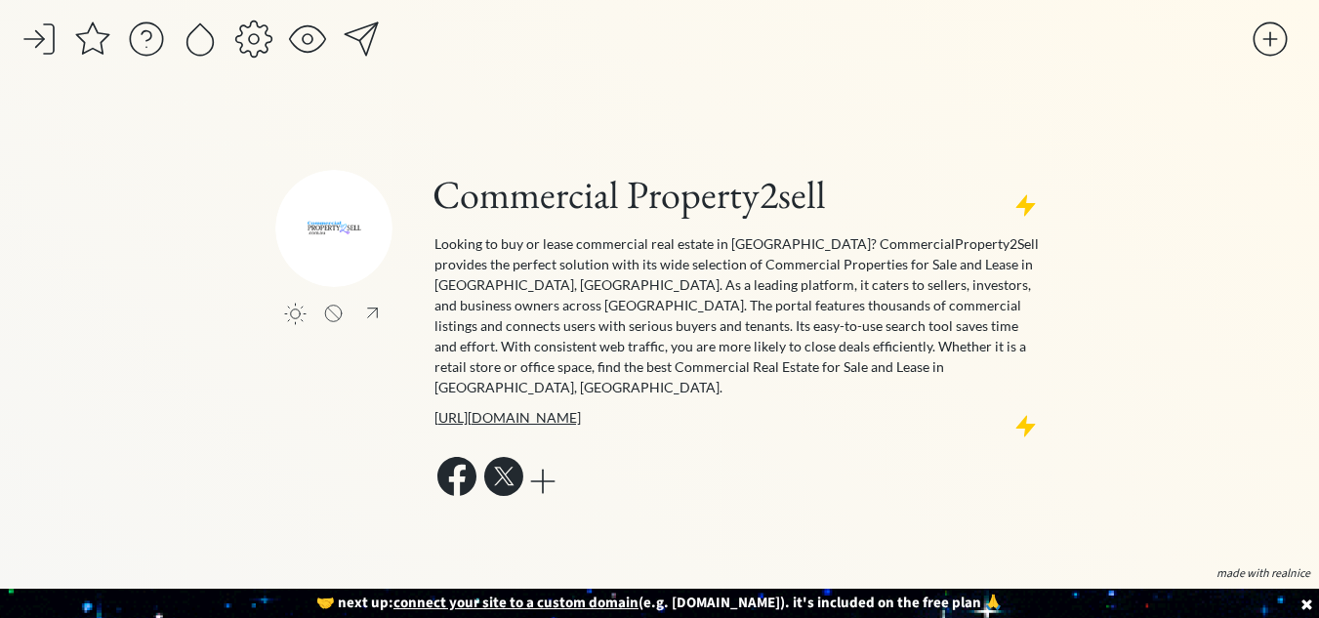
click at [552, 464] on div at bounding box center [542, 481] width 39 height 39
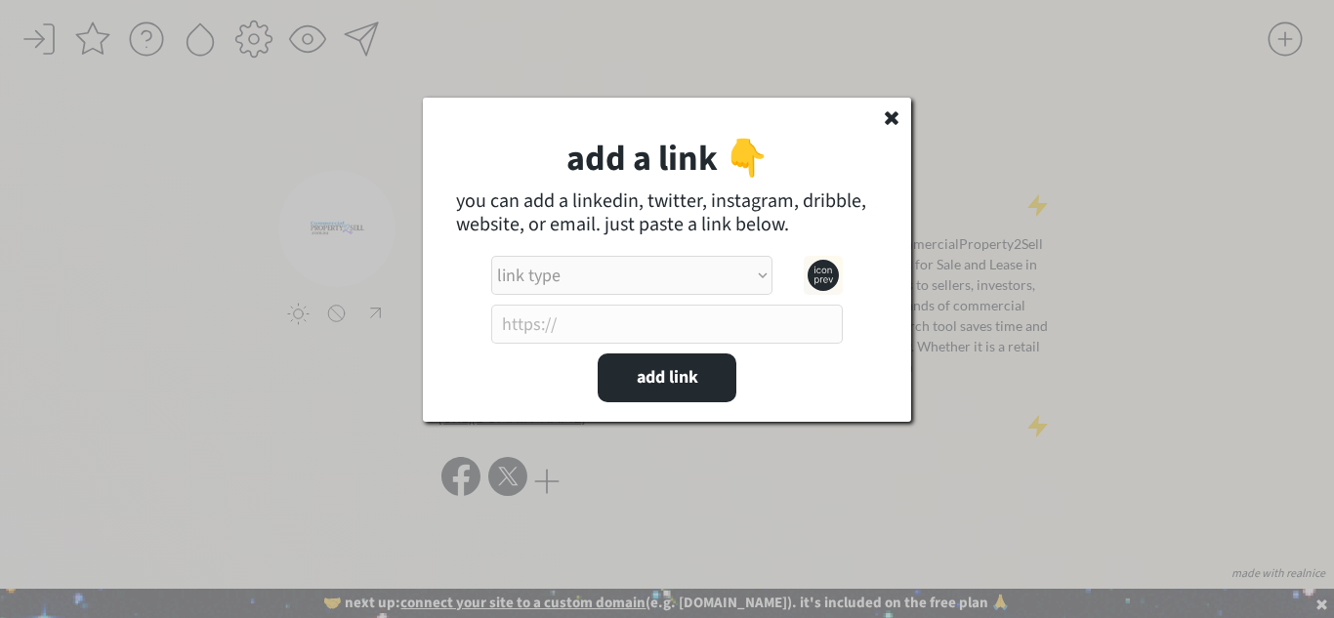
click at [600, 281] on select "link type apple music apple podcasts beehiiv behance bluesky calendar discord d…" at bounding box center [631, 275] width 281 height 39
select select ""linkedin""
click at [491, 256] on select "link type apple music apple podcasts beehiiv behance bluesky calendar discord d…" at bounding box center [631, 275] width 281 height 39
click at [559, 315] on input "input" at bounding box center [667, 324] width 352 height 39
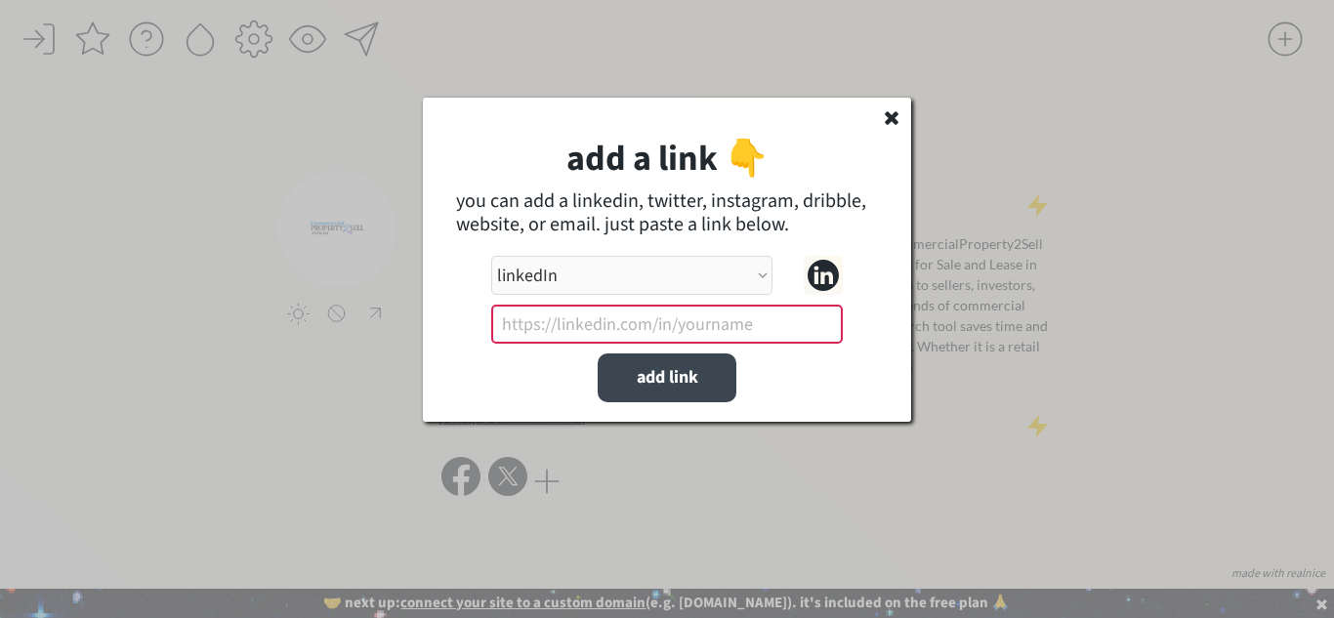
paste input "[URL][DOMAIN_NAME]"
type input "[URL][DOMAIN_NAME]"
click at [679, 382] on button "add link" at bounding box center [667, 378] width 139 height 49
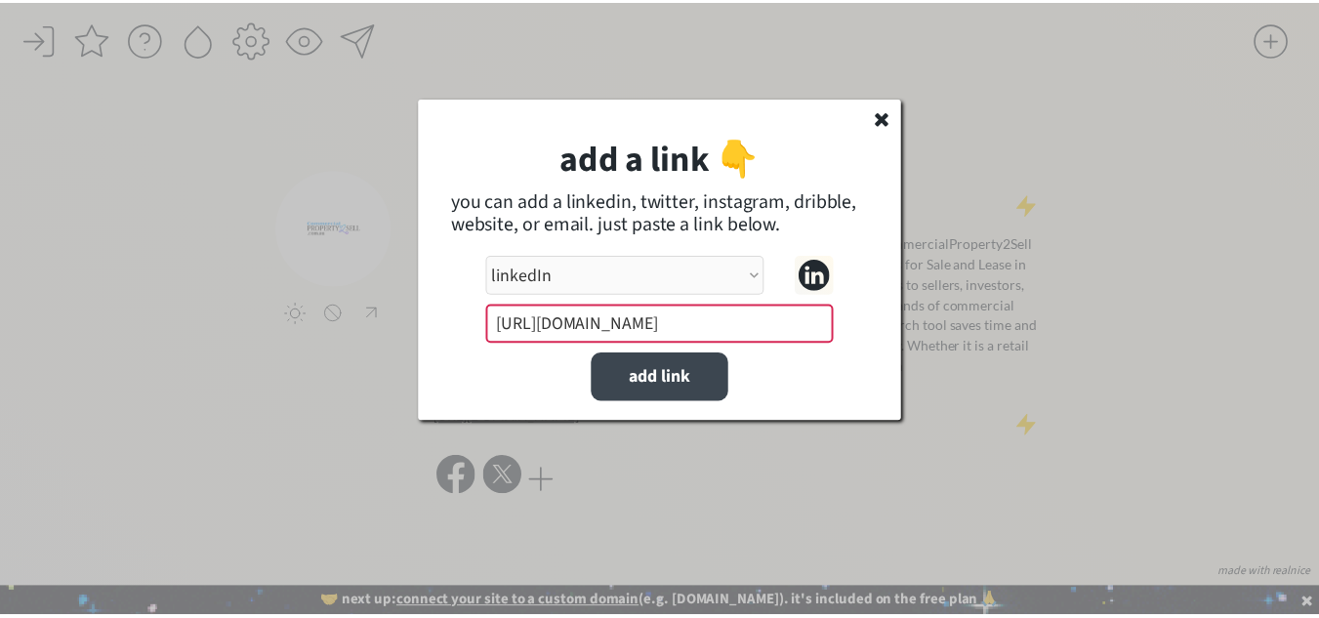
scroll to position [0, 0]
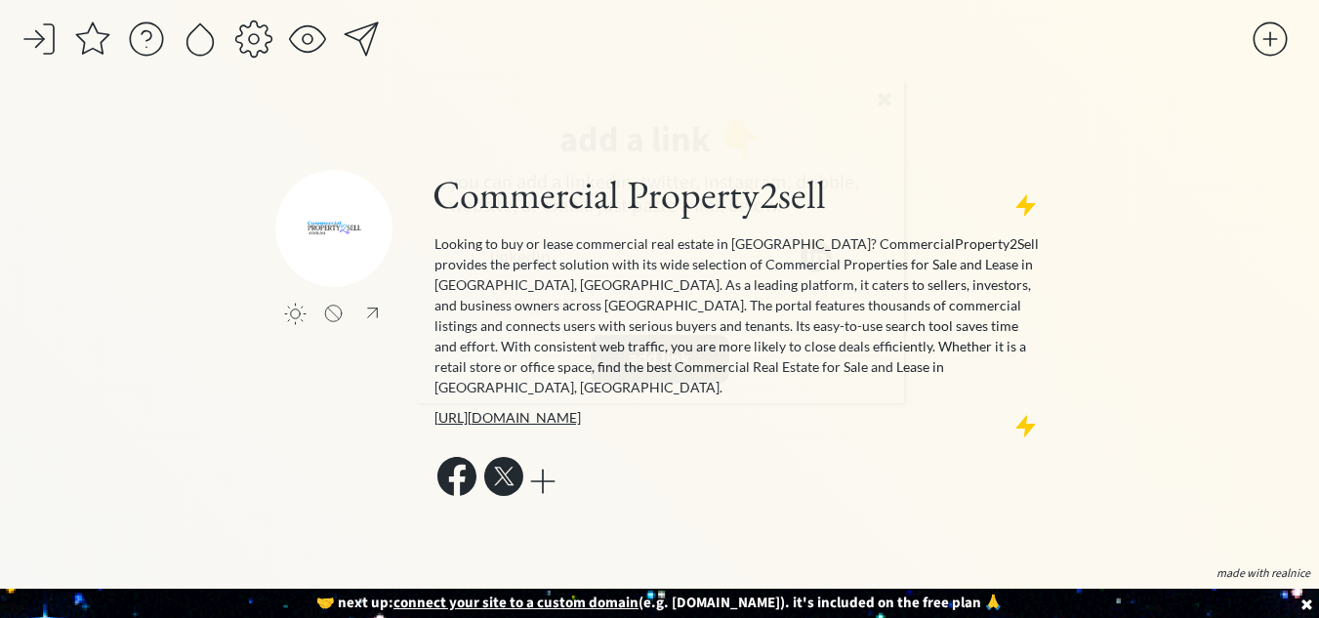
select select ""PLACEHOLDER_1427118222253""
click at [307, 36] on div at bounding box center [307, 39] width 39 height 39
